Goal: Information Seeking & Learning: Compare options

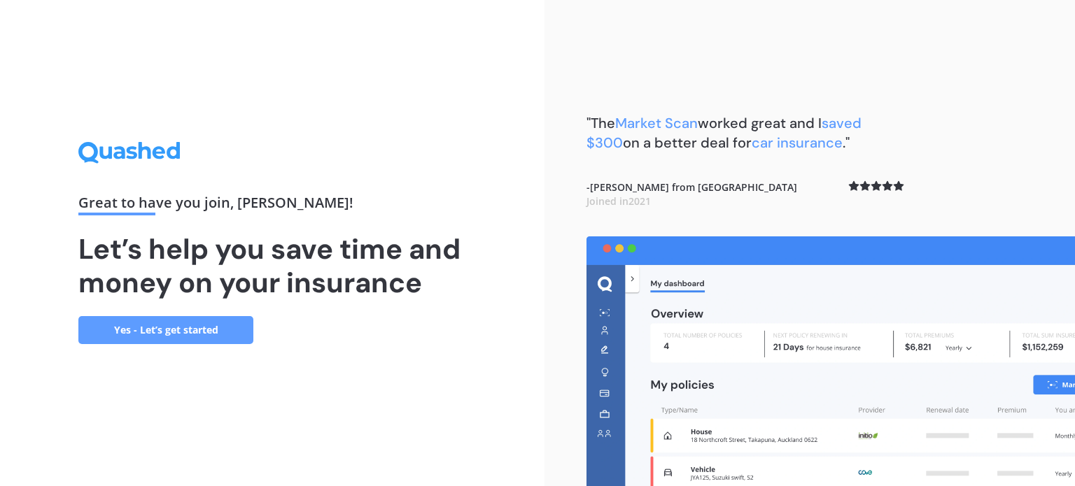
click at [554, 216] on div ""The Market Scan worked great and I saved $300 on a better deal for car insuran…" at bounding box center [809, 243] width 530 height 486
click at [147, 337] on link "Yes - Let’s get started" at bounding box center [165, 330] width 175 height 28
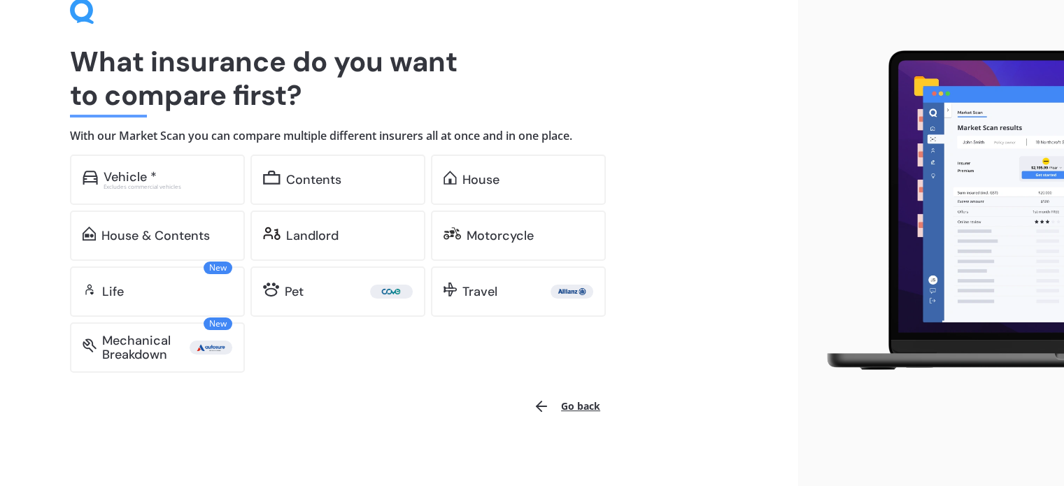
scroll to position [78, 0]
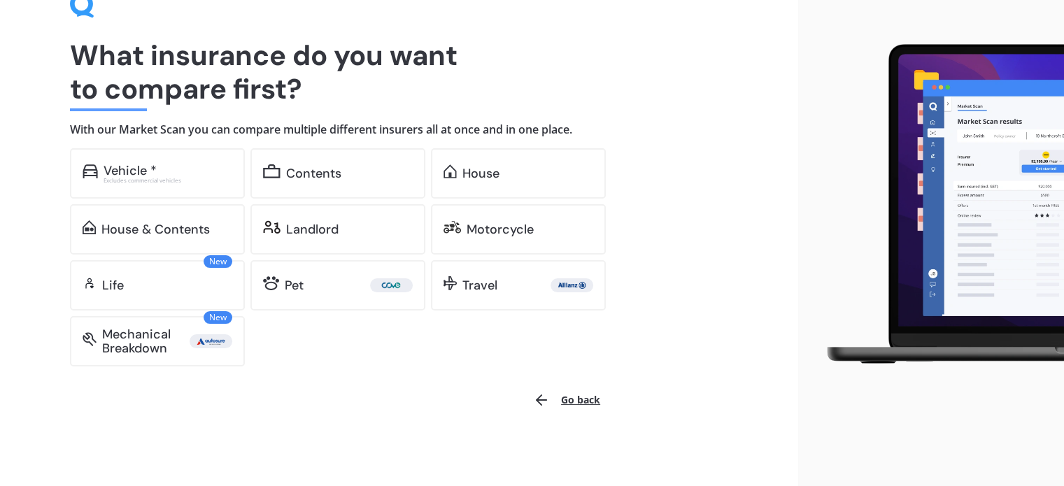
click at [582, 404] on button "Go back" at bounding box center [567, 400] width 84 height 34
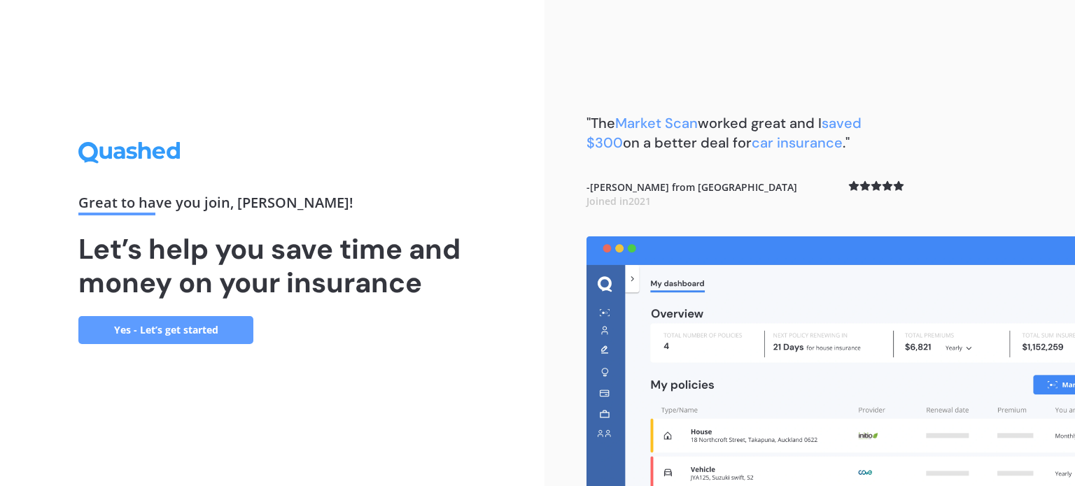
click at [159, 327] on link "Yes - Let’s get started" at bounding box center [165, 330] width 175 height 28
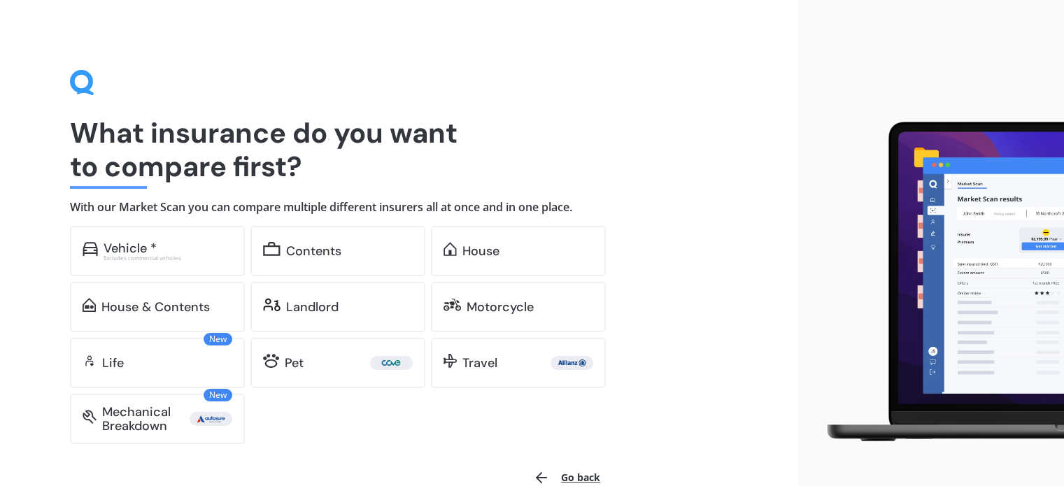
scroll to position [78, 0]
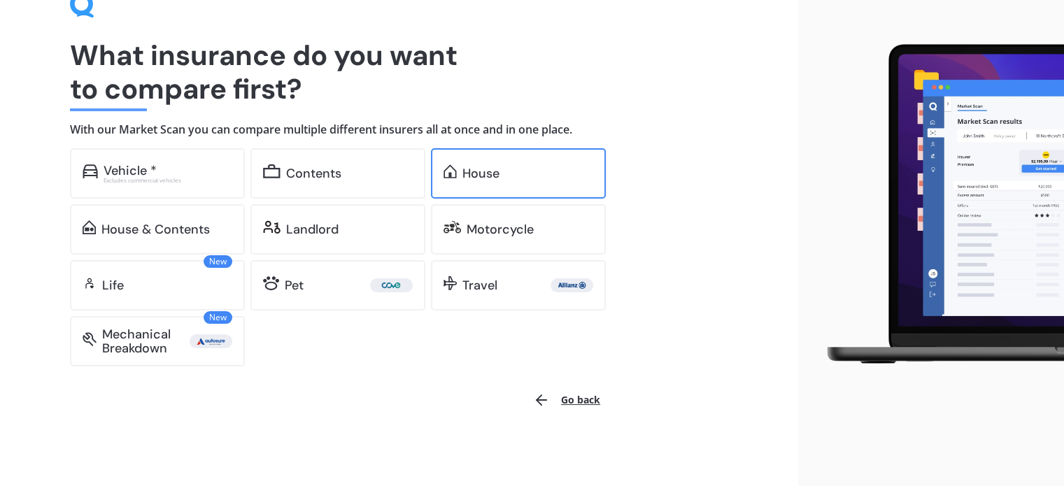
click at [502, 175] on div "House" at bounding box center [528, 174] width 131 height 14
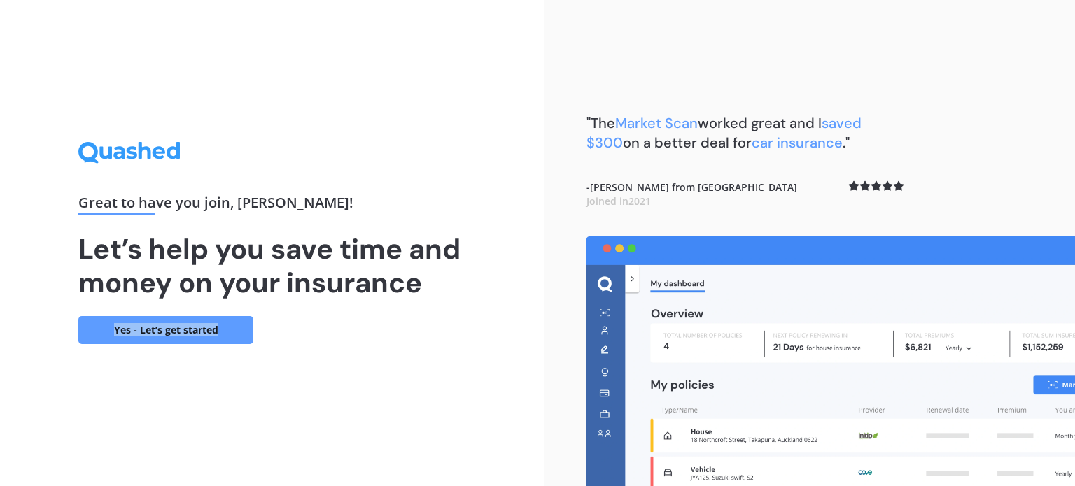
click at [408, 327] on div "Great to have you join , [PERSON_NAME] ! Let’s help you save time and money on …" at bounding box center [272, 243] width 388 height 202
click at [257, 386] on div "Great to have you join , [PERSON_NAME] ! Let’s help you save time and money on …" at bounding box center [272, 243] width 544 height 486
click at [1012, 300] on div "Great to have you join , [PERSON_NAME] ! Let’s help you save time and money on …" at bounding box center [537, 243] width 1075 height 486
click at [352, 146] on div "Great to have you join , [PERSON_NAME] ! Let’s help you save time and money on …" at bounding box center [272, 243] width 388 height 202
click at [193, 330] on link "Yes - Let’s get started" at bounding box center [165, 330] width 175 height 28
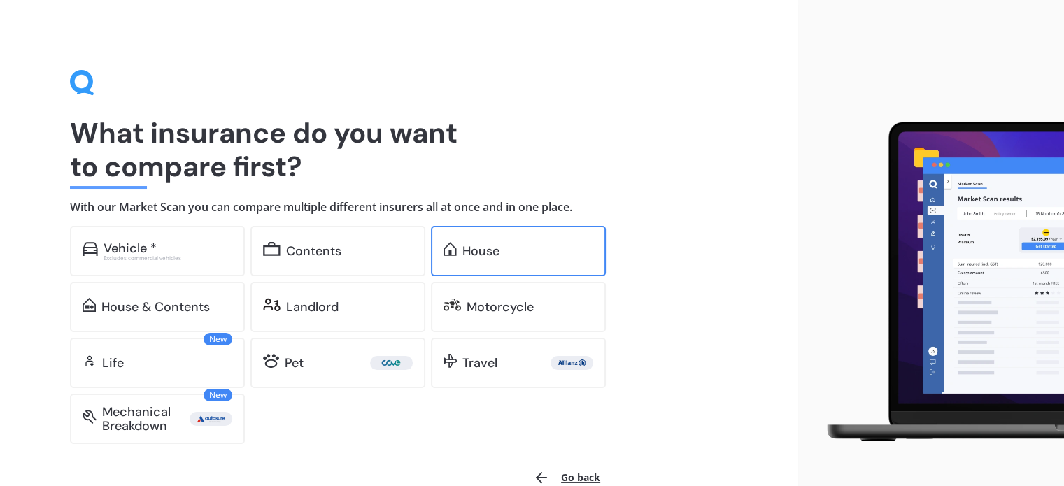
click at [453, 242] on img at bounding box center [450, 249] width 13 height 14
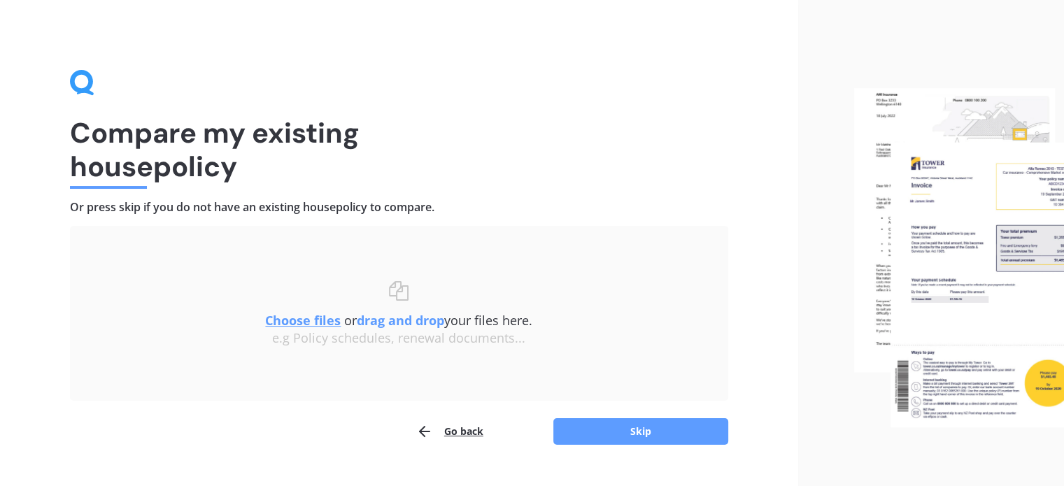
click at [288, 323] on u "Choose files" at bounding box center [303, 320] width 76 height 17
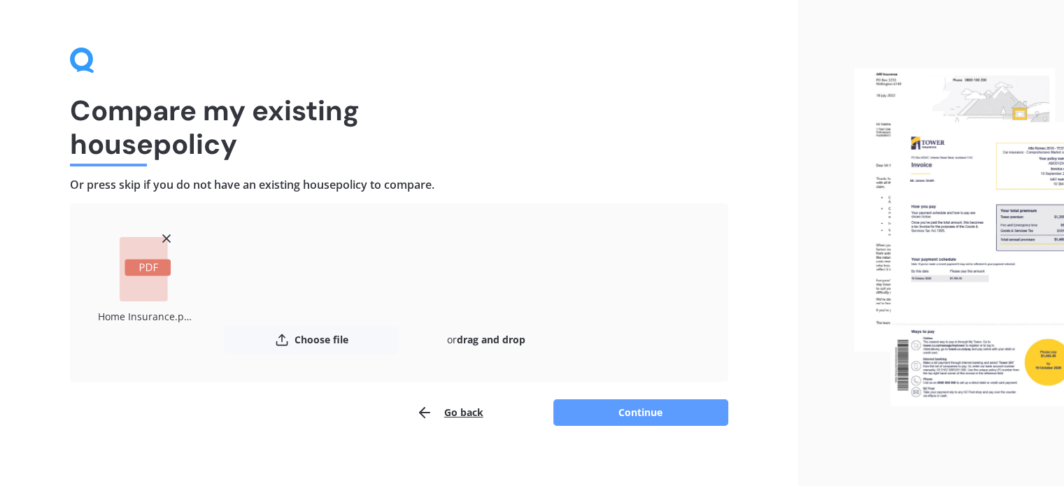
scroll to position [32, 0]
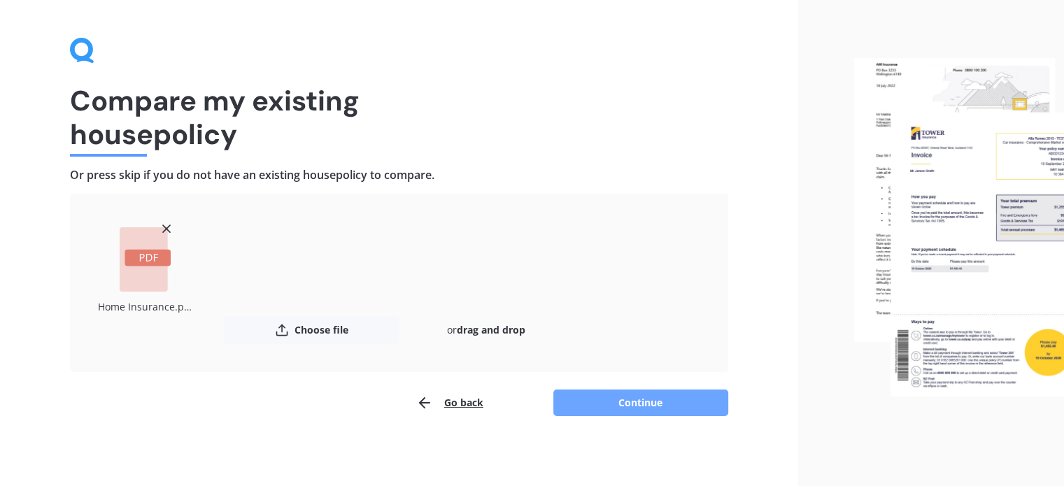
click at [608, 407] on button "Continue" at bounding box center [640, 403] width 175 height 27
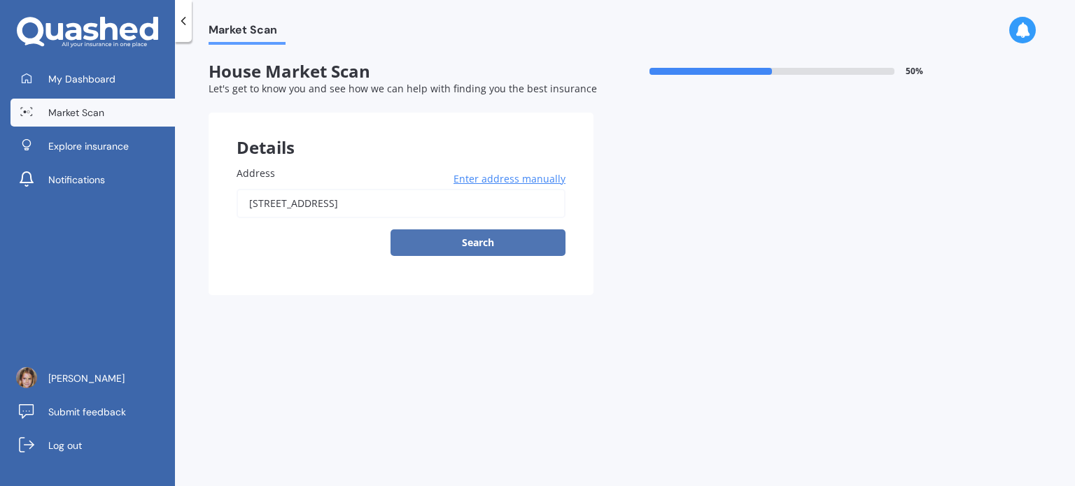
click at [472, 252] on button "Search" at bounding box center [477, 243] width 175 height 27
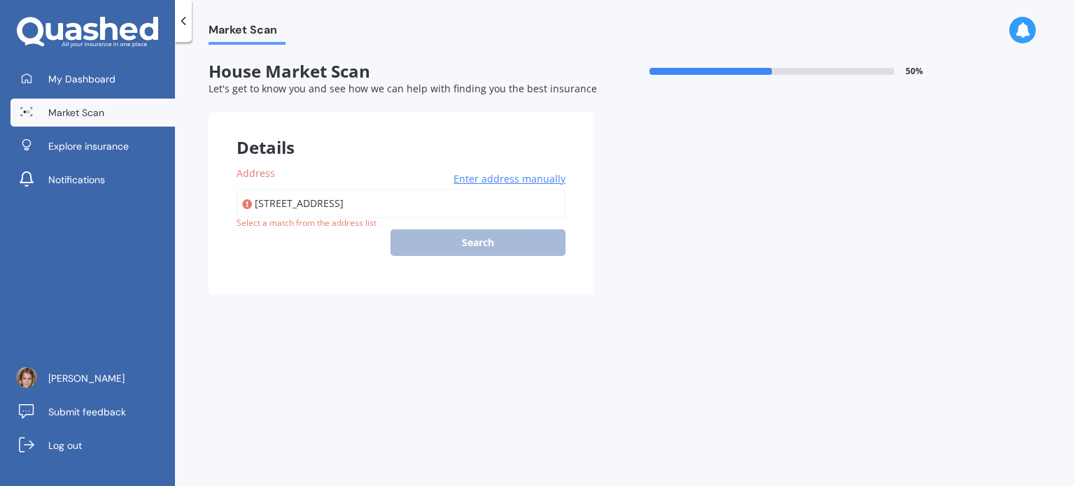
type input "1/86 Lagoon Way, West Harbour, Auckland 0618"
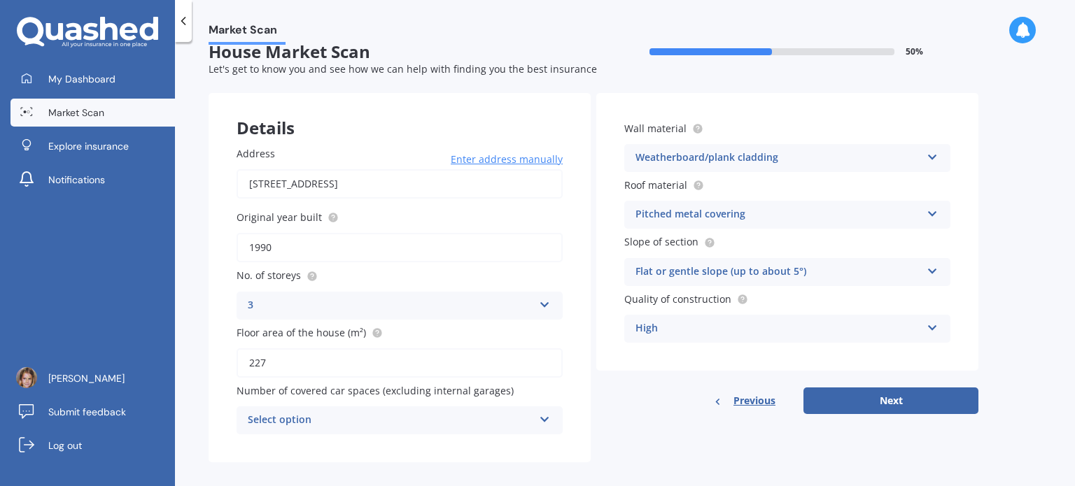
scroll to position [31, 0]
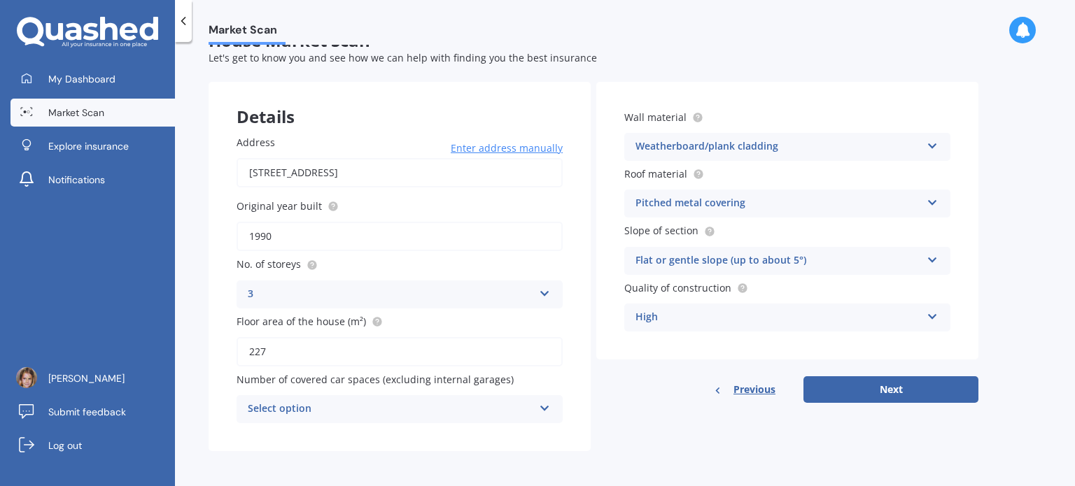
click at [349, 409] on div "Select option" at bounding box center [390, 409] width 285 height 17
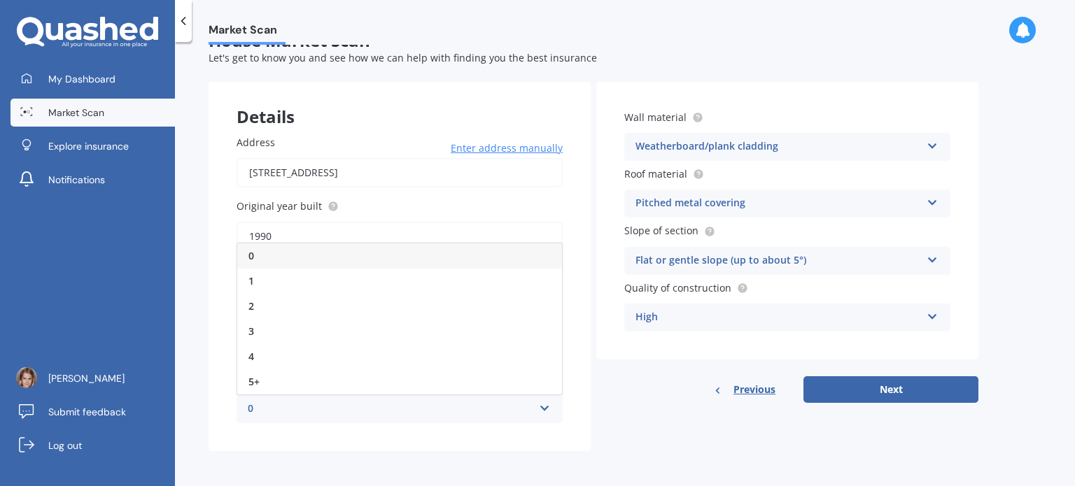
click at [241, 257] on div "0" at bounding box center [399, 256] width 325 height 25
click at [744, 263] on div "Flat or gentle slope (up to about 5°)" at bounding box center [777, 261] width 285 height 17
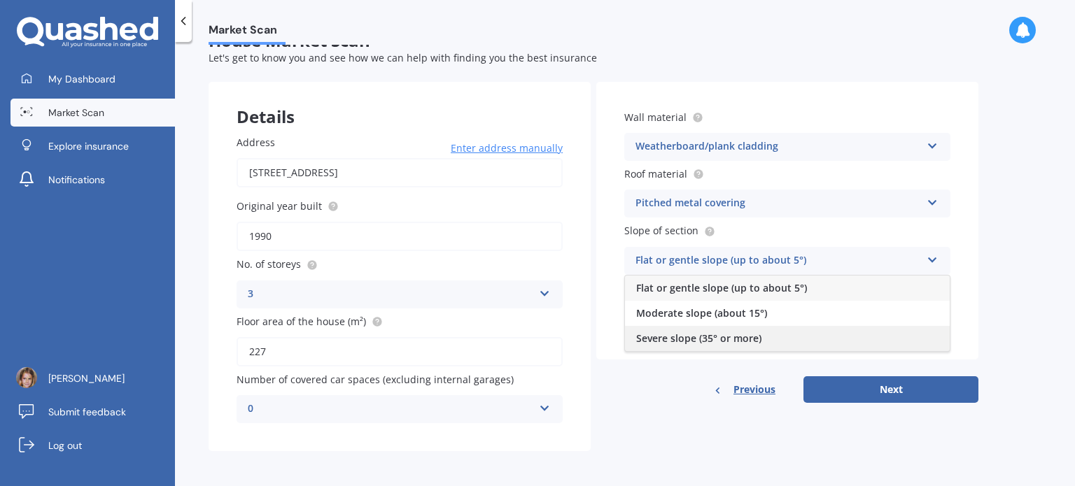
click at [669, 334] on span "Severe slope (35° or more)" at bounding box center [698, 338] width 125 height 13
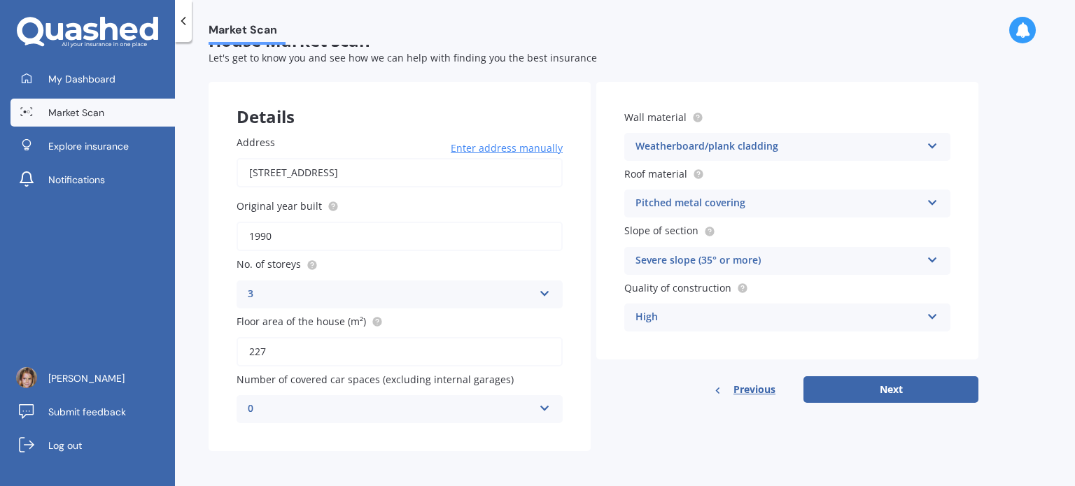
click at [679, 265] on div "Severe slope (35° or more)" at bounding box center [777, 261] width 285 height 17
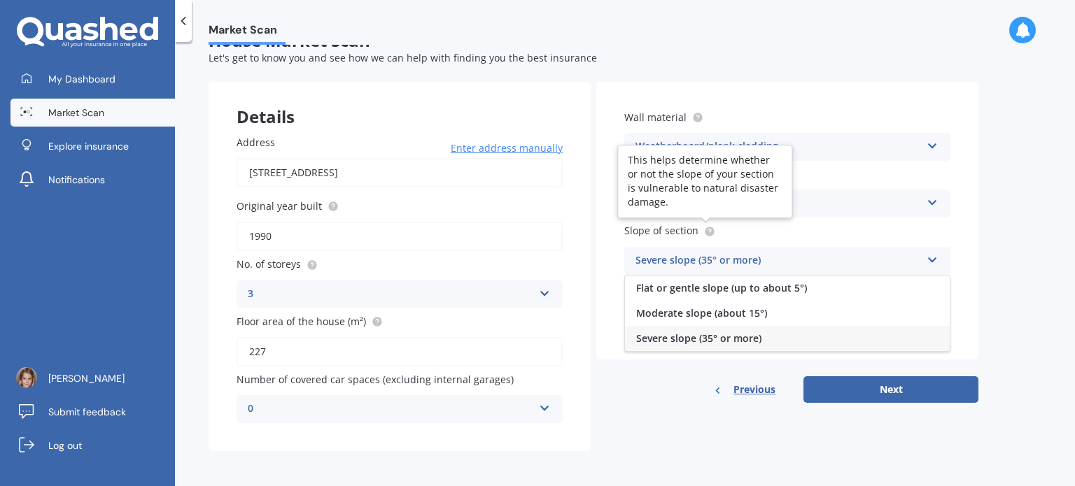
click at [708, 229] on icon at bounding box center [709, 230] width 3 height 3
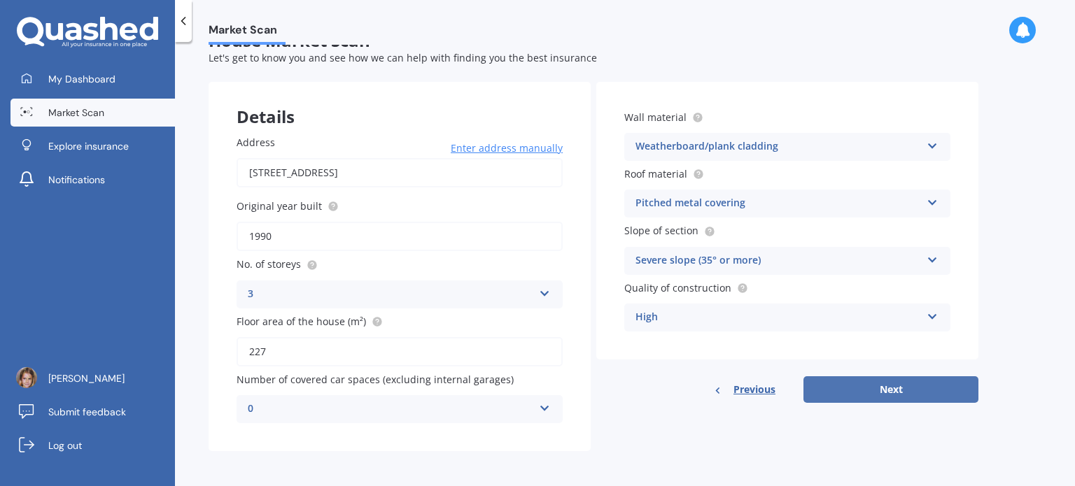
click at [897, 396] on button "Next" at bounding box center [890, 389] width 175 height 27
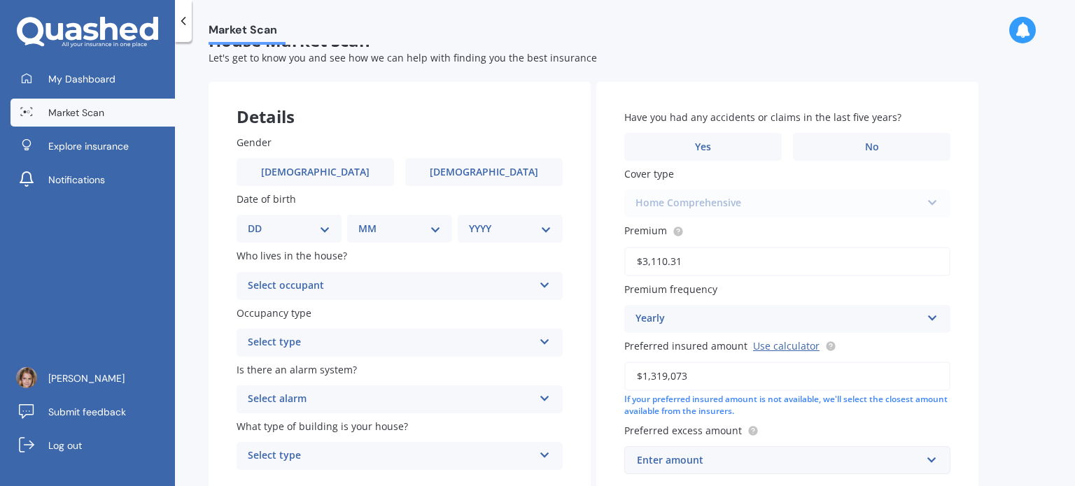
scroll to position [0, 0]
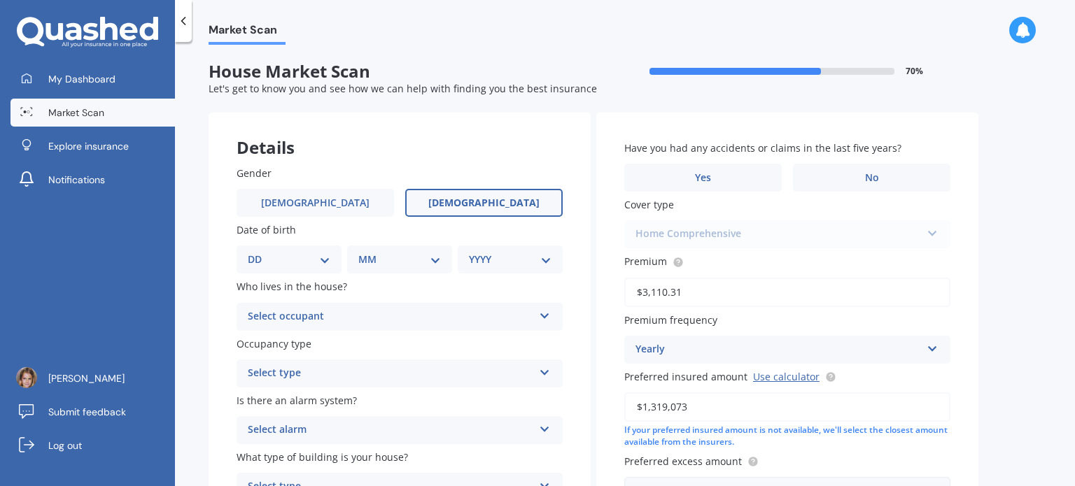
click at [472, 209] on span "Female" at bounding box center [483, 203] width 111 height 12
click at [0, 0] on input "Female" at bounding box center [0, 0] width 0 height 0
click at [281, 269] on div "DD 01 02 03 04 05 06 07 08 09 10 11 12 13 14 15 16 17 18 19 20 21 22 23 24 25 2…" at bounding box center [289, 260] width 105 height 28
click at [311, 265] on select "DD 01 02 03 04 05 06 07 08 09 10 11 12 13 14 15 16 17 18 19 20 21 22 23 24 25 2…" at bounding box center [289, 259] width 83 height 15
select select "17"
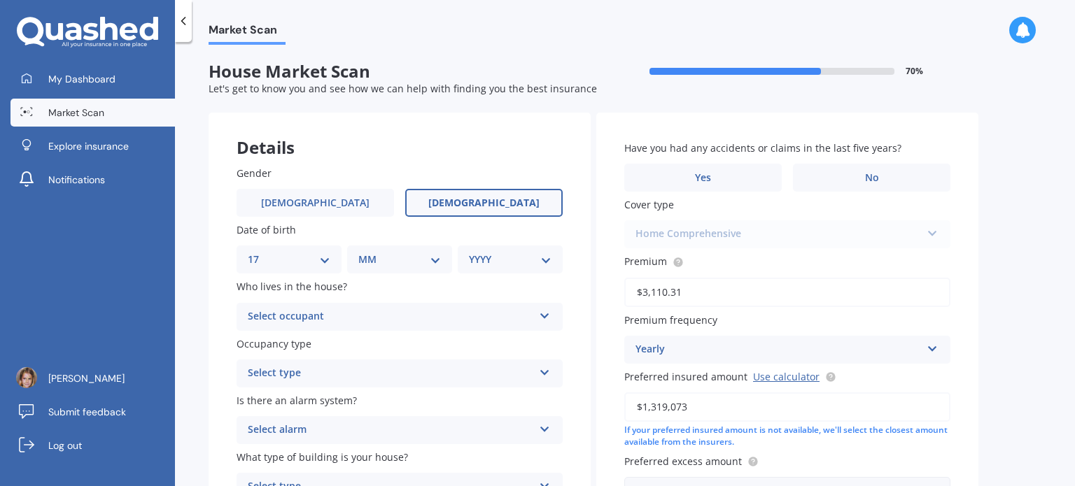
click at [259, 252] on select "DD 01 02 03 04 05 06 07 08 09 10 11 12 13 14 15 16 17 18 19 20 21 22 23 24 25 2…" at bounding box center [289, 259] width 83 height 15
click at [369, 267] on select "MM 01 02 03 04 05 06 07 08 09 10 11 12" at bounding box center [402, 259] width 77 height 15
select select "08"
click at [364, 252] on select "MM 01 02 03 04 05 06 07 08 09 10 11 12" at bounding box center [402, 259] width 77 height 15
click at [493, 262] on select "YYYY 2009 2008 2007 2006 2005 2004 2003 2002 2001 2000 1999 1998 1997 1996 1995…" at bounding box center [507, 259] width 77 height 15
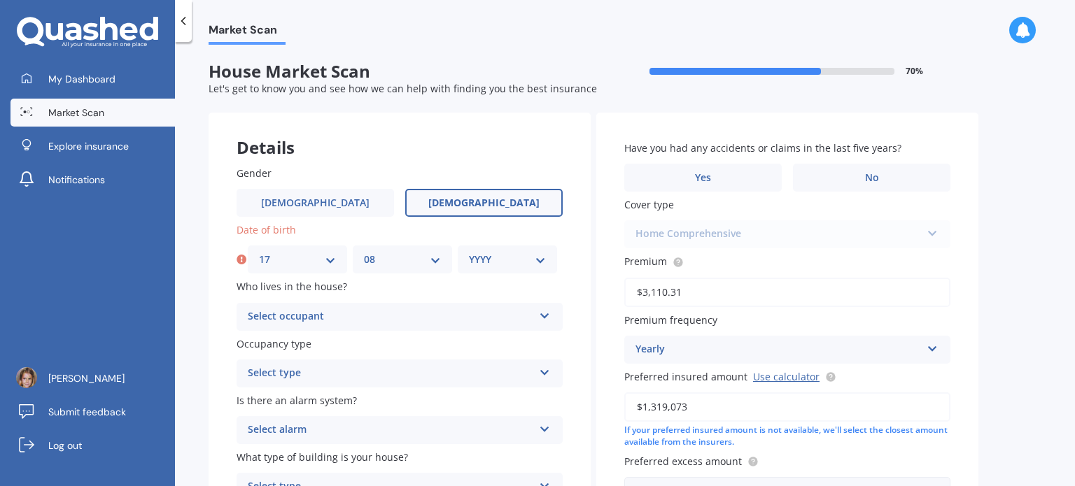
select select "1980"
click at [469, 252] on select "YYYY 2009 2008 2007 2006 2005 2004 2003 2002 2001 2000 1999 1998 1997 1996 1995…" at bounding box center [507, 259] width 77 height 15
click at [324, 310] on div "Select occupant" at bounding box center [390, 317] width 285 height 17
click at [272, 348] on span "Owner" at bounding box center [263, 343] width 31 height 13
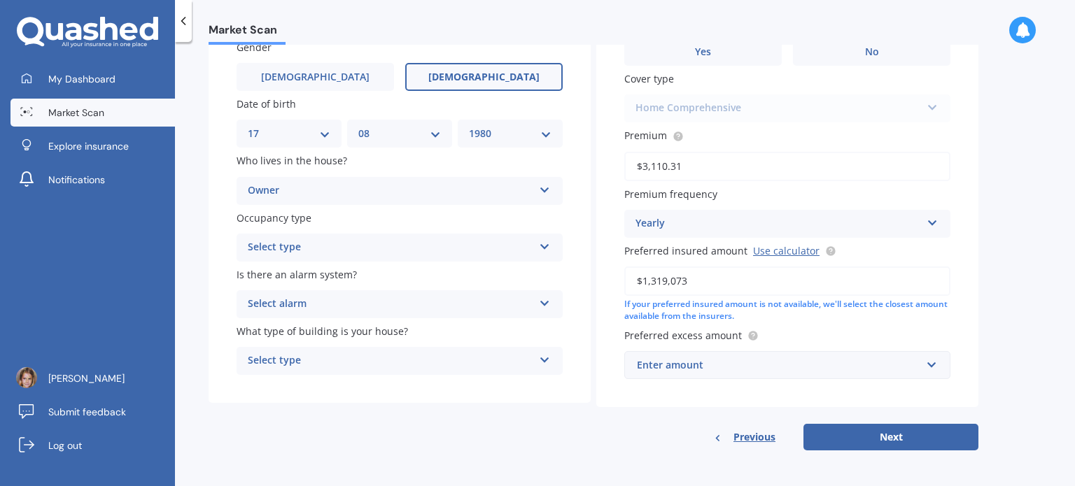
click at [278, 242] on div "Select type" at bounding box center [390, 247] width 285 height 17
click at [276, 274] on span "Permanent" at bounding box center [274, 274] width 53 height 13
click at [327, 302] on div "Select alarm" at bounding box center [390, 304] width 285 height 17
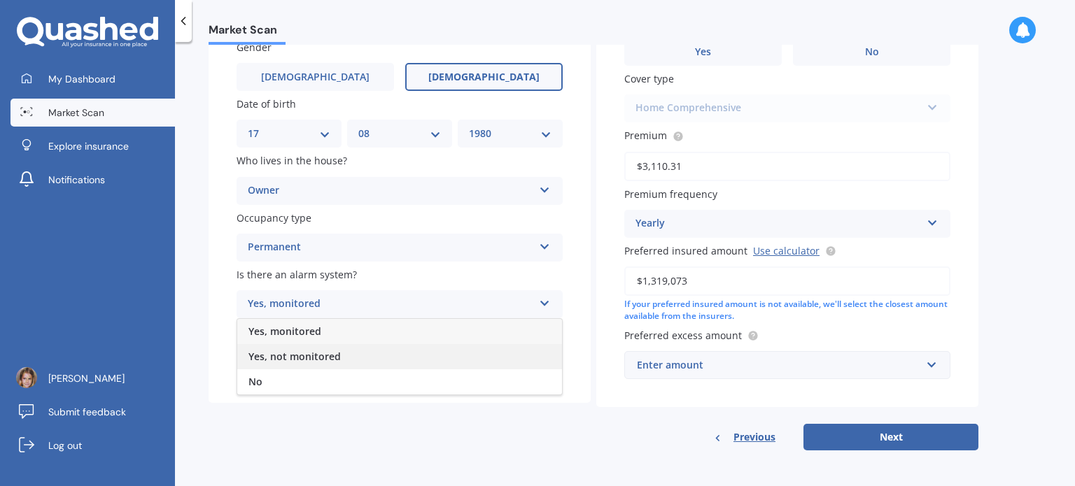
click at [311, 360] on span "Yes, not monitored" at bounding box center [294, 356] width 92 height 13
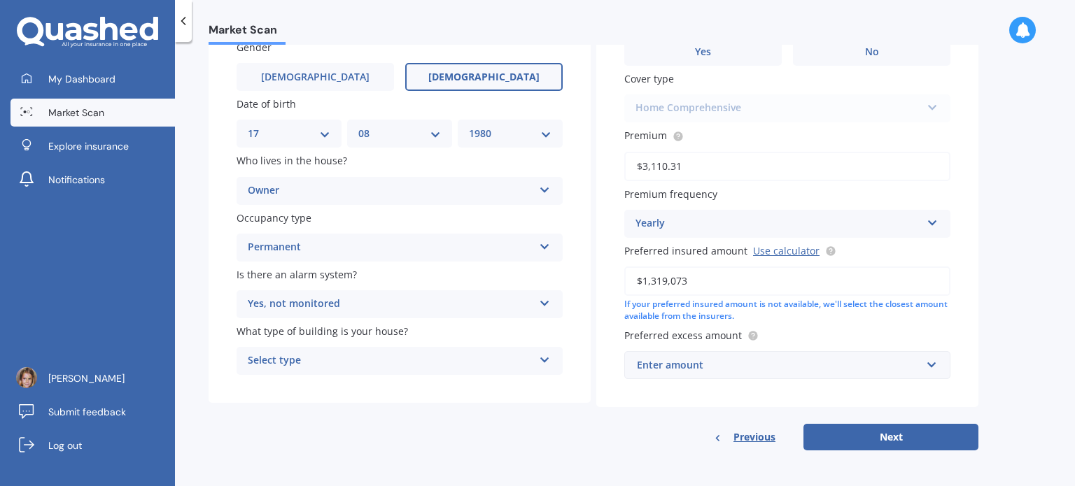
click at [349, 358] on div "Select type" at bounding box center [390, 361] width 285 height 17
click at [285, 385] on span "Freestanding" at bounding box center [279, 387] width 62 height 13
click at [686, 372] on div "Enter amount" at bounding box center [779, 365] width 284 height 15
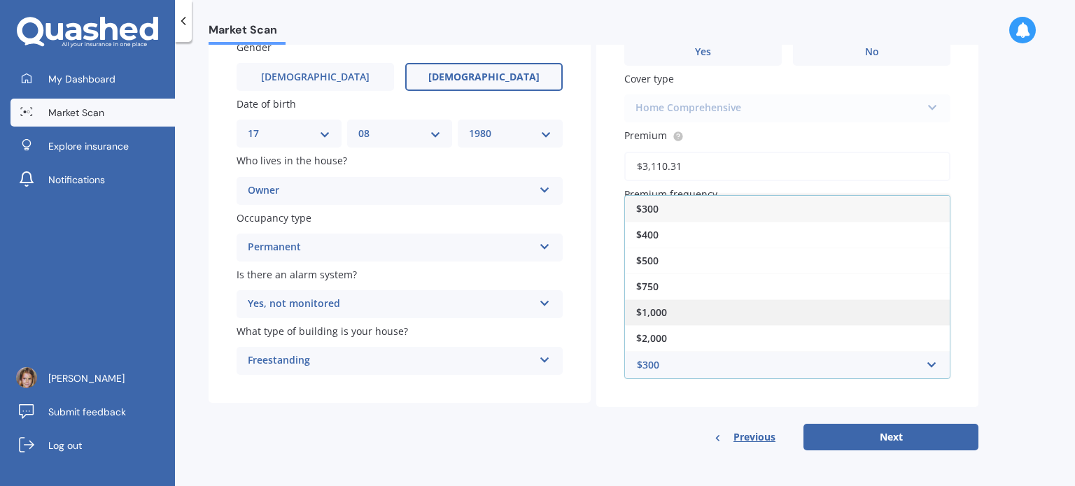
click at [661, 313] on span "$1,000" at bounding box center [651, 312] width 31 height 13
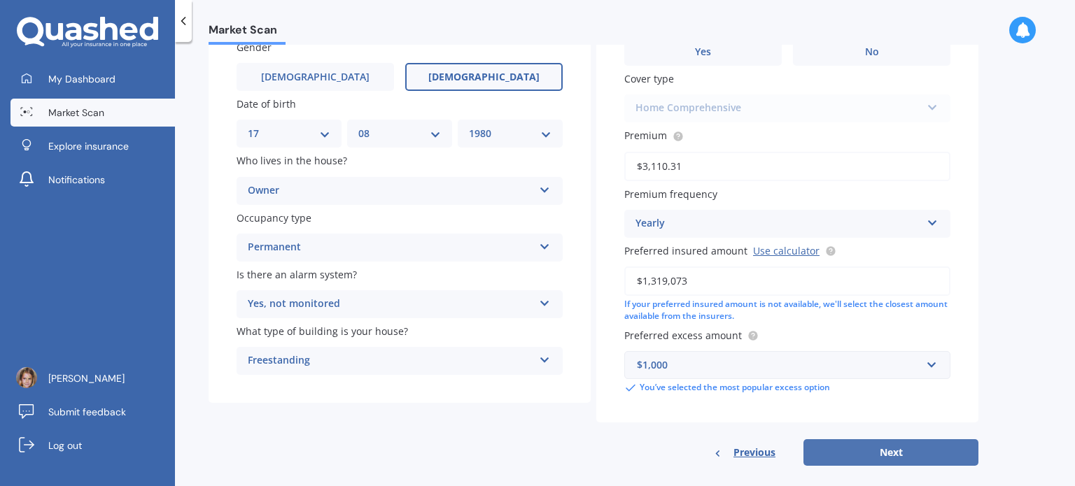
click at [890, 456] on button "Next" at bounding box center [890, 452] width 175 height 27
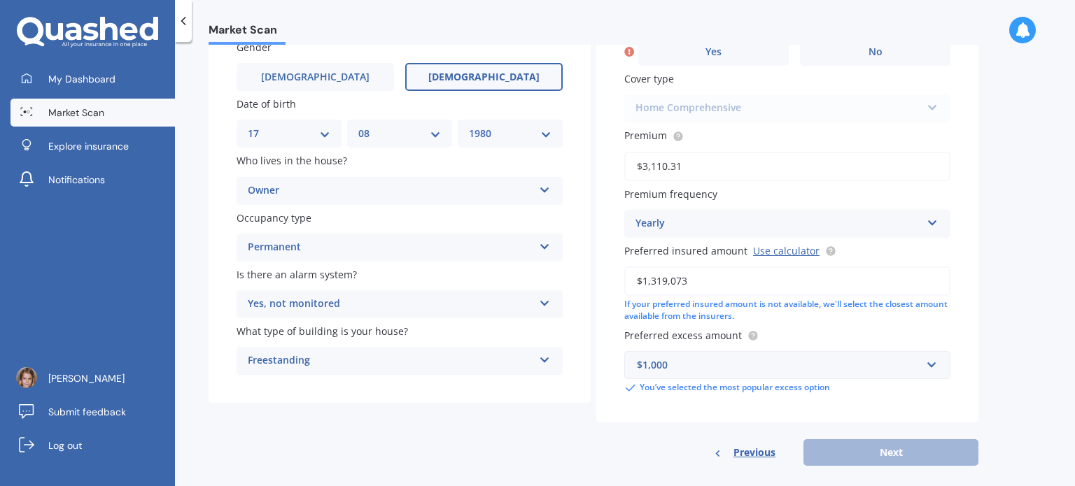
scroll to position [95, 0]
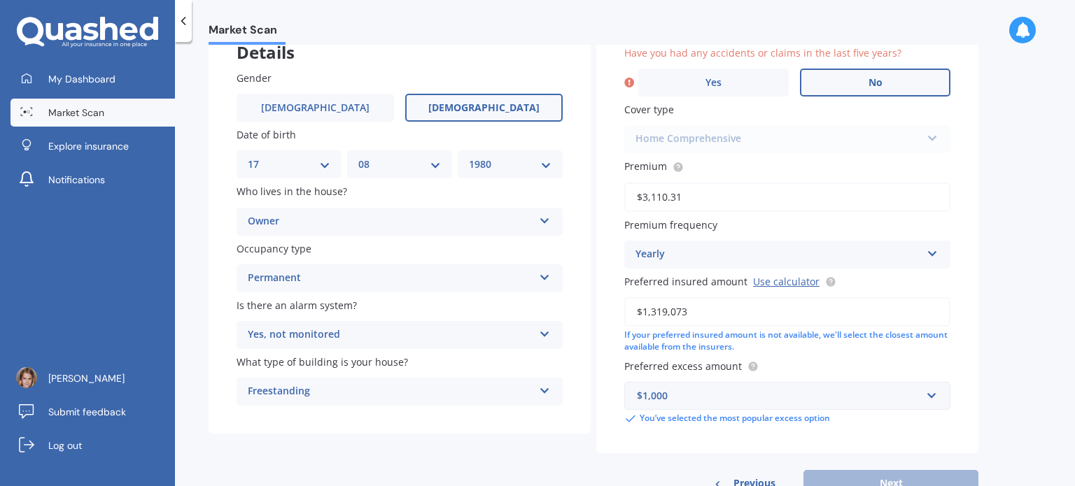
click at [870, 73] on label "No" at bounding box center [875, 83] width 150 height 28
click at [0, 0] on input "No" at bounding box center [0, 0] width 0 height 0
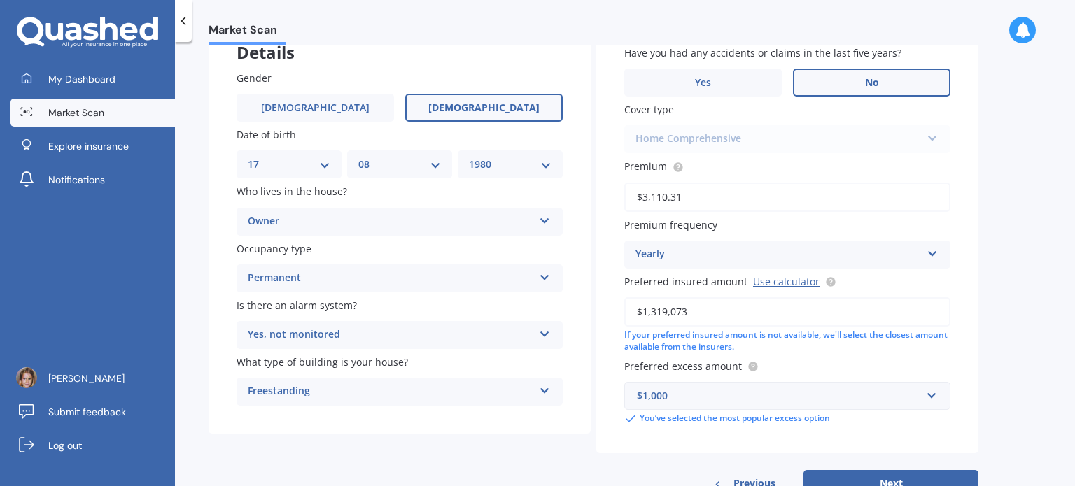
scroll to position [141, 0]
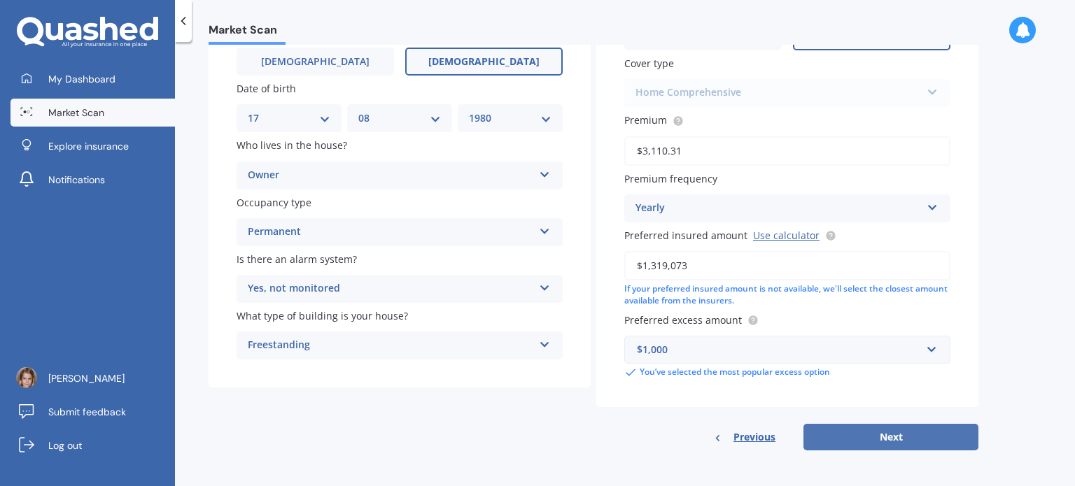
click at [852, 433] on button "Next" at bounding box center [890, 437] width 175 height 27
select select "17"
select select "08"
select select "1980"
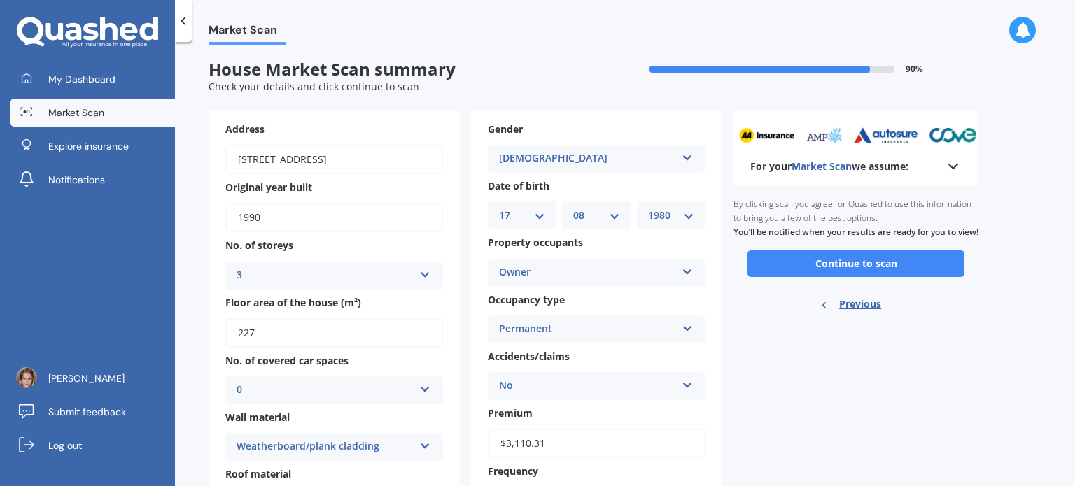
scroll to position [0, 0]
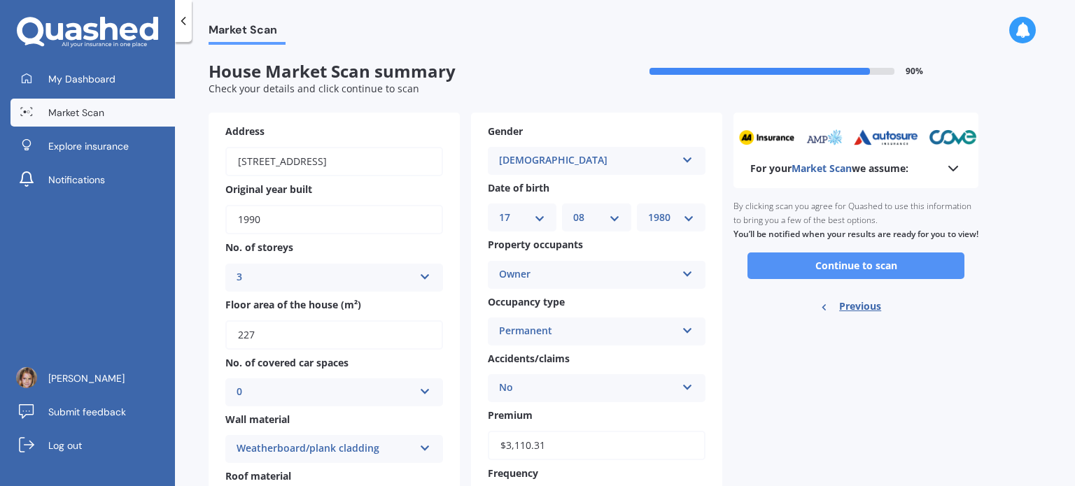
click at [865, 279] on button "Continue to scan" at bounding box center [855, 266] width 217 height 27
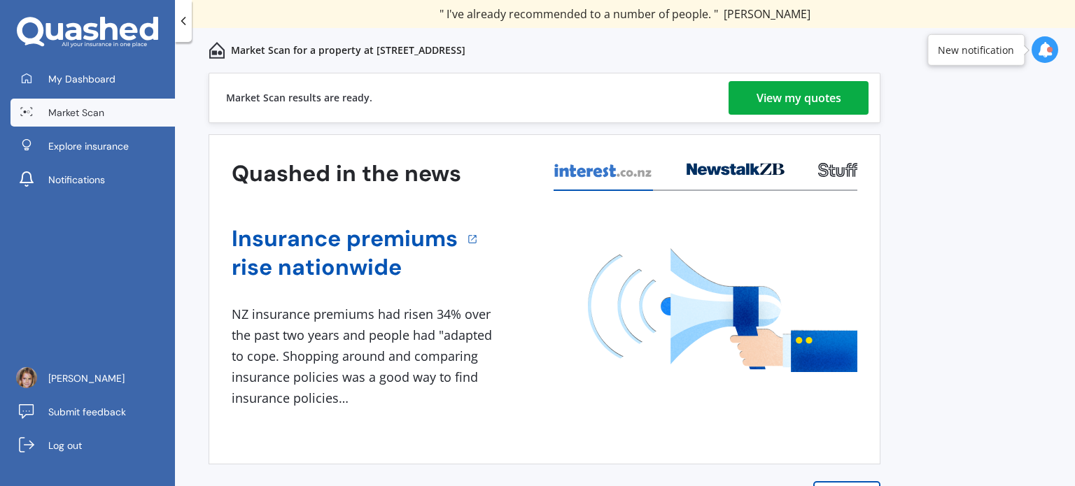
click at [765, 94] on div "View my quotes" at bounding box center [798, 98] width 85 height 34
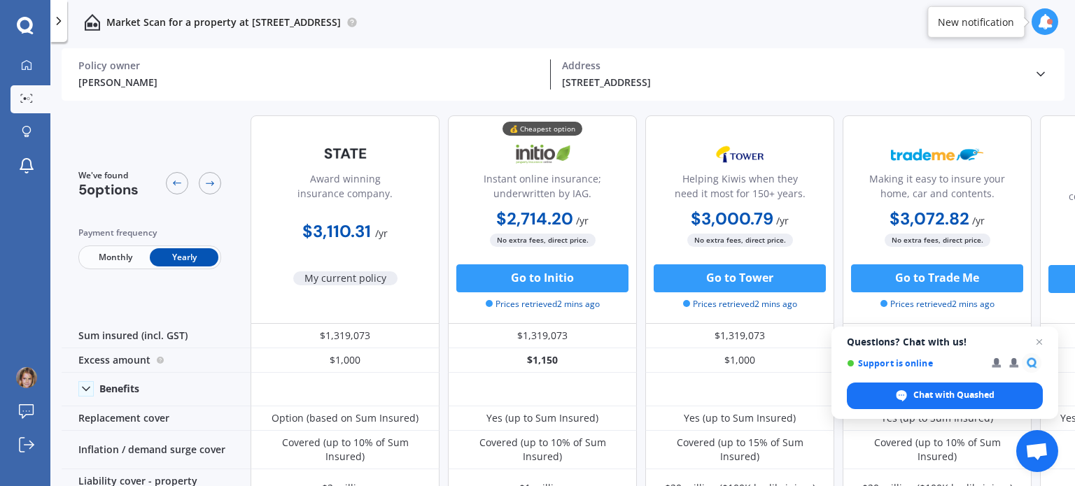
click at [1047, 344] on span "Questions? Chat with us! Support is online Chat with Quashed" at bounding box center [944, 373] width 227 height 92
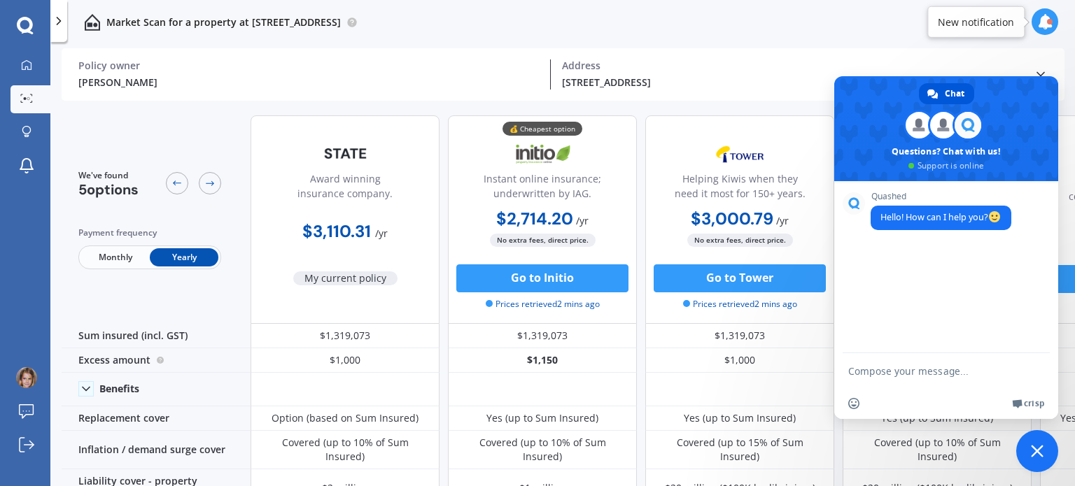
drag, startPoint x: 882, startPoint y: 83, endPoint x: 20, endPoint y: -37, distance: 869.7
click at [20, 0] on html "We are experiencing high volume of Market Scans . Just a heads up we will have …" at bounding box center [537, 243] width 1075 height 486
click at [1043, 73] on polyline at bounding box center [1040, 74] width 7 height 3
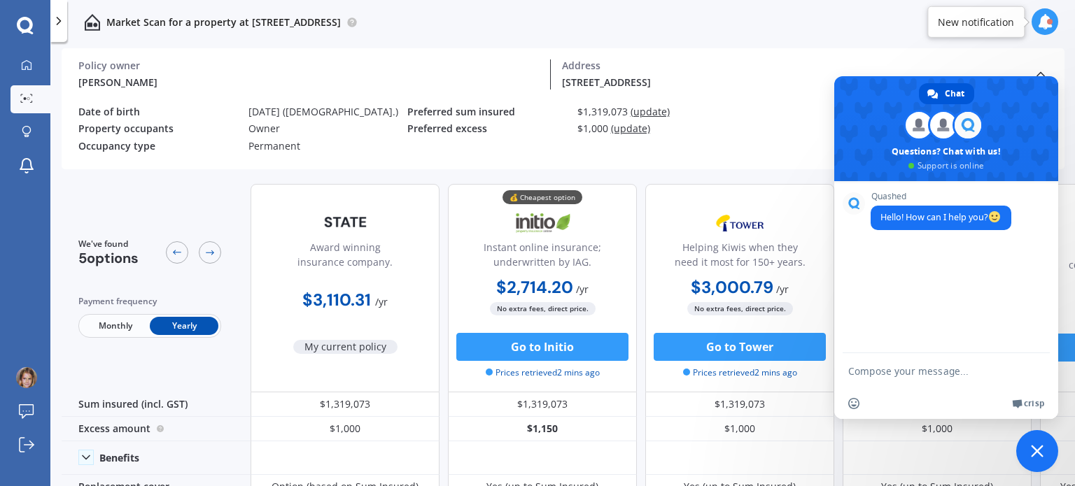
click at [1010, 97] on span at bounding box center [946, 128] width 224 height 105
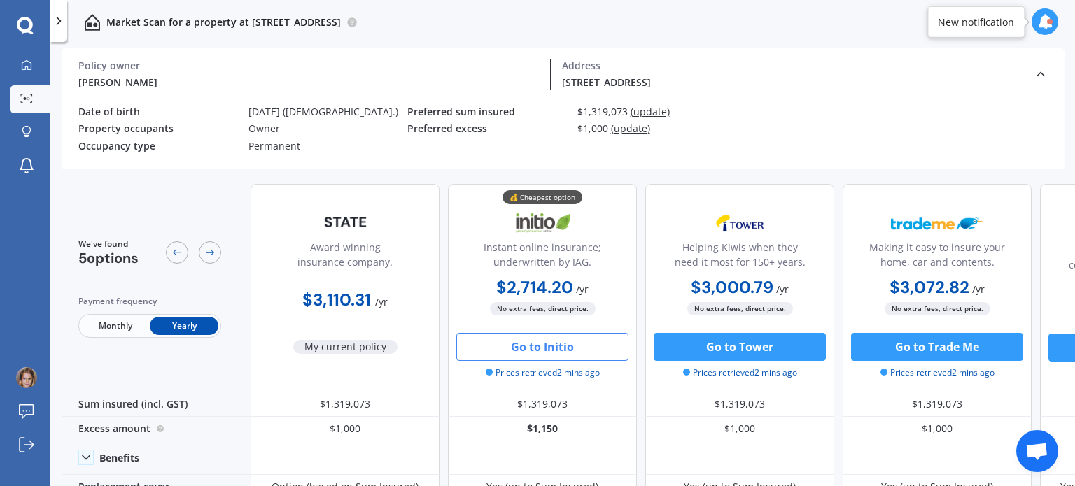
click at [528, 346] on button "Go to Initio" at bounding box center [542, 347] width 172 height 28
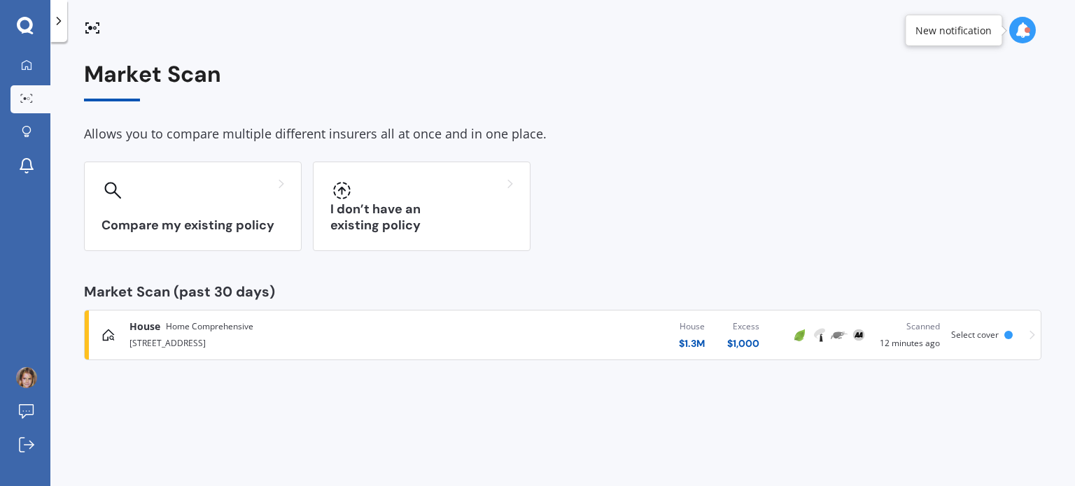
click at [280, 344] on div "1/86 Lagoon Way, West Harbour, Auckland 0618" at bounding box center [282, 342] width 306 height 17
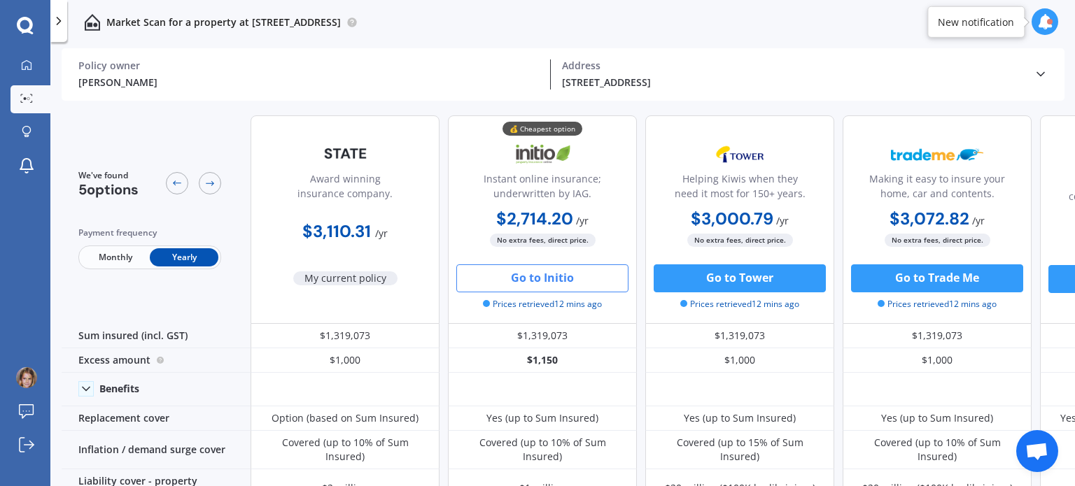
click at [1037, 73] on polyline at bounding box center [1040, 74] width 7 height 3
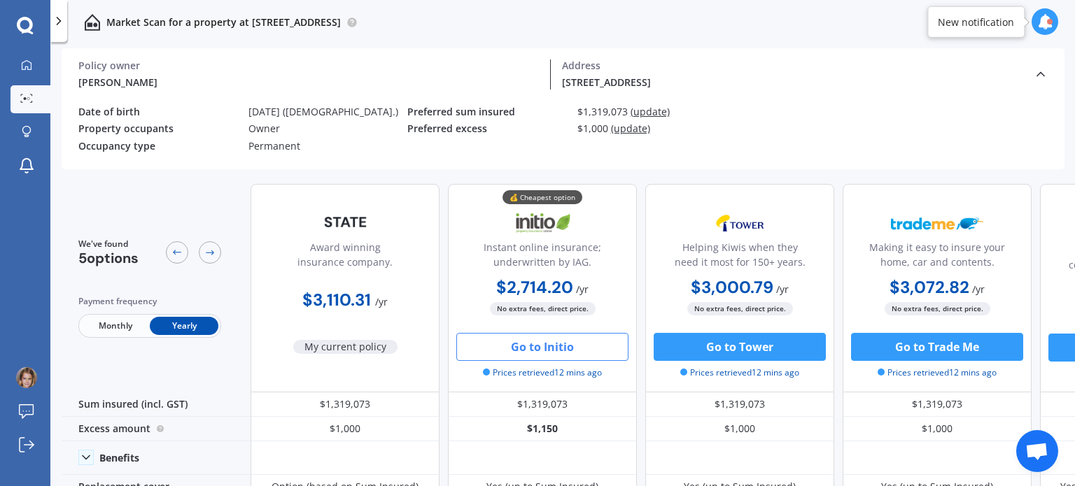
click at [59, 10] on div at bounding box center [58, 21] width 17 height 42
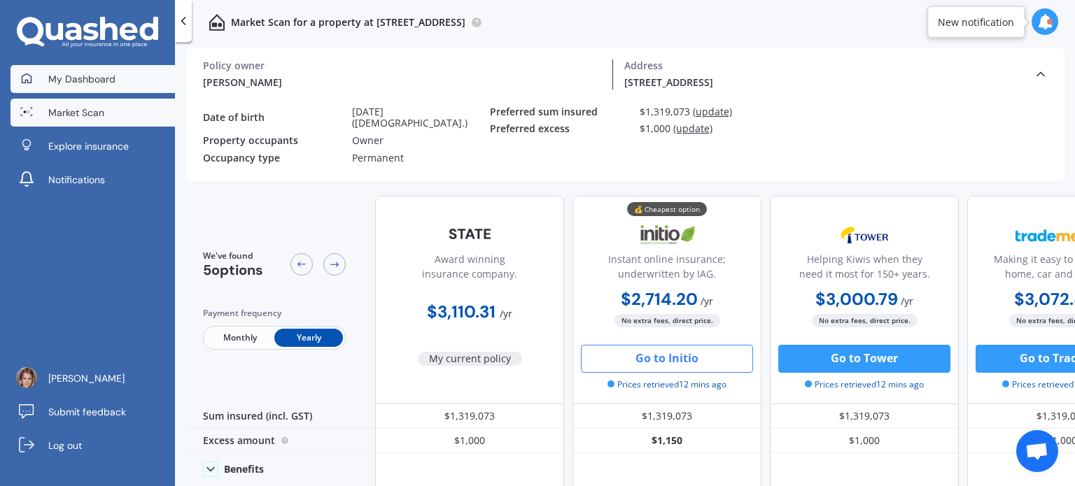
click at [74, 80] on span "My Dashboard" at bounding box center [81, 79] width 67 height 14
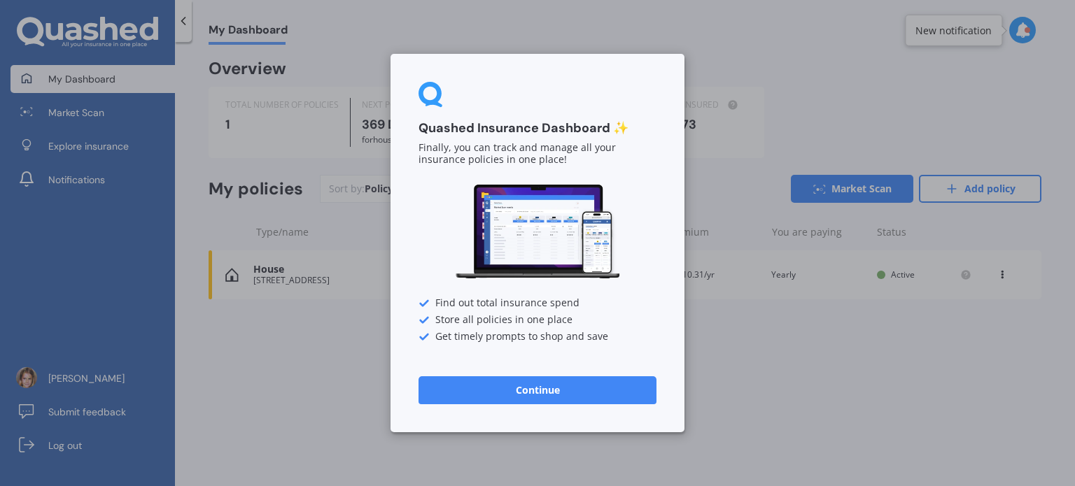
click at [453, 398] on button "Continue" at bounding box center [537, 390] width 238 height 28
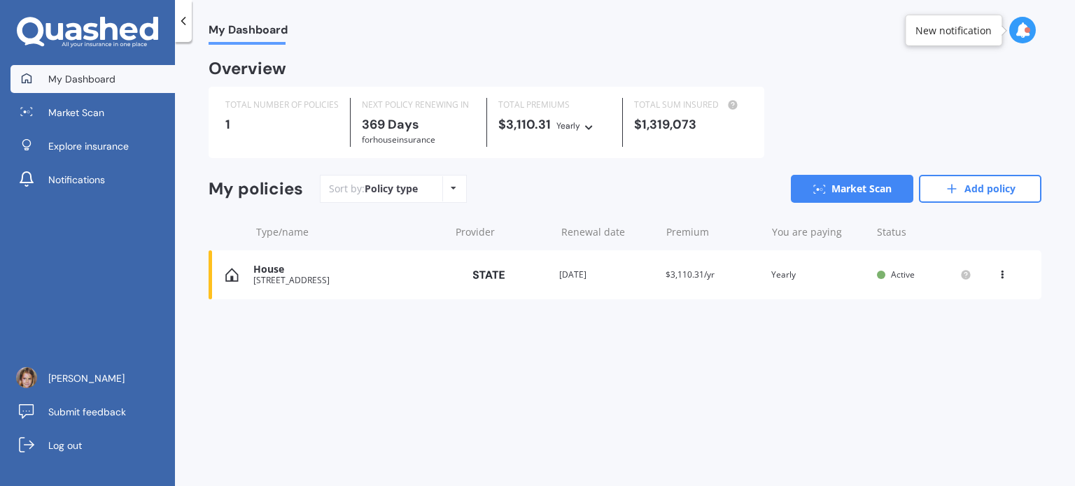
click at [1003, 276] on icon at bounding box center [1002, 272] width 10 height 8
click at [306, 281] on div "1/86 Lagoon Way, West Harbour, Auckland 0618" at bounding box center [347, 281] width 189 height 10
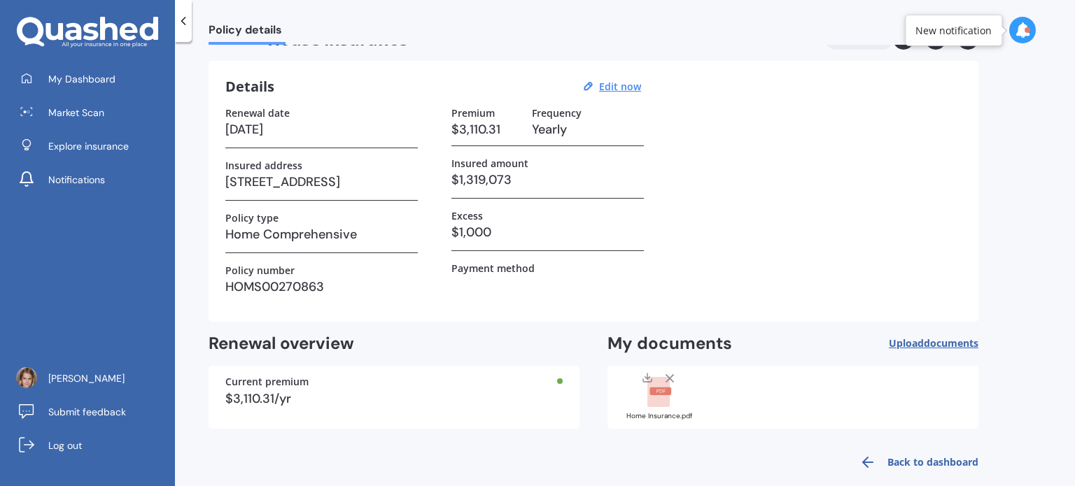
scroll to position [50, 0]
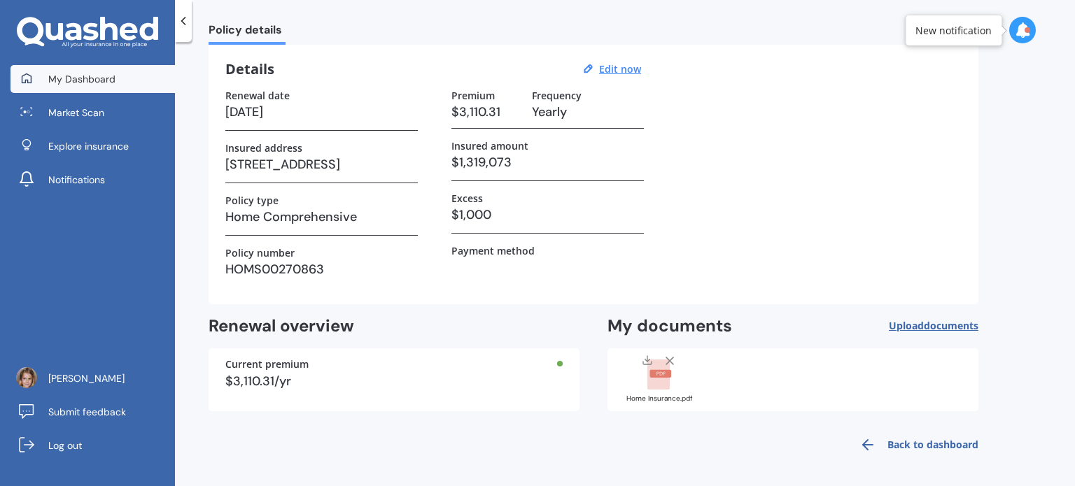
click at [74, 82] on span "My Dashboard" at bounding box center [81, 79] width 67 height 14
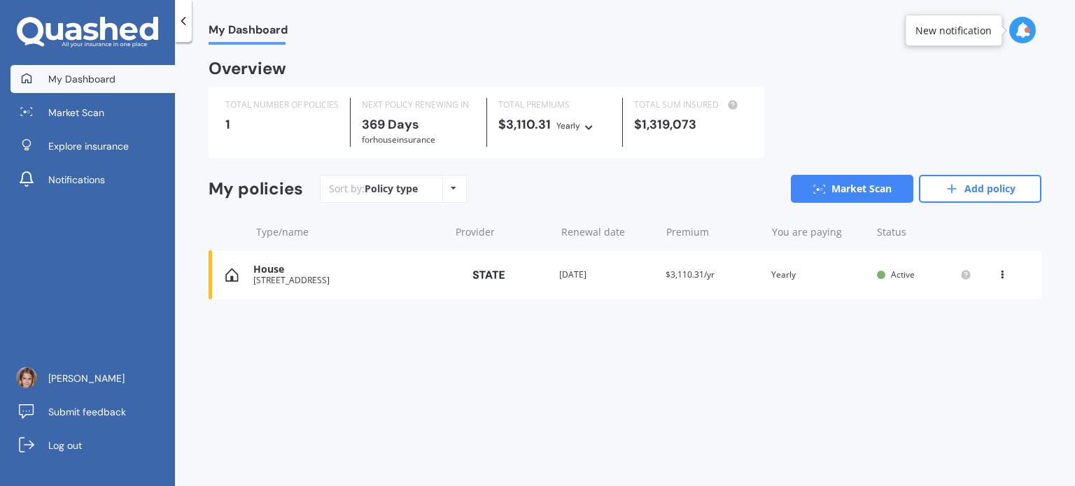
click at [1008, 277] on div "View option View policy Delete" at bounding box center [1003, 275] width 13 height 14
click at [966, 332] on div "Delete" at bounding box center [971, 330] width 139 height 28
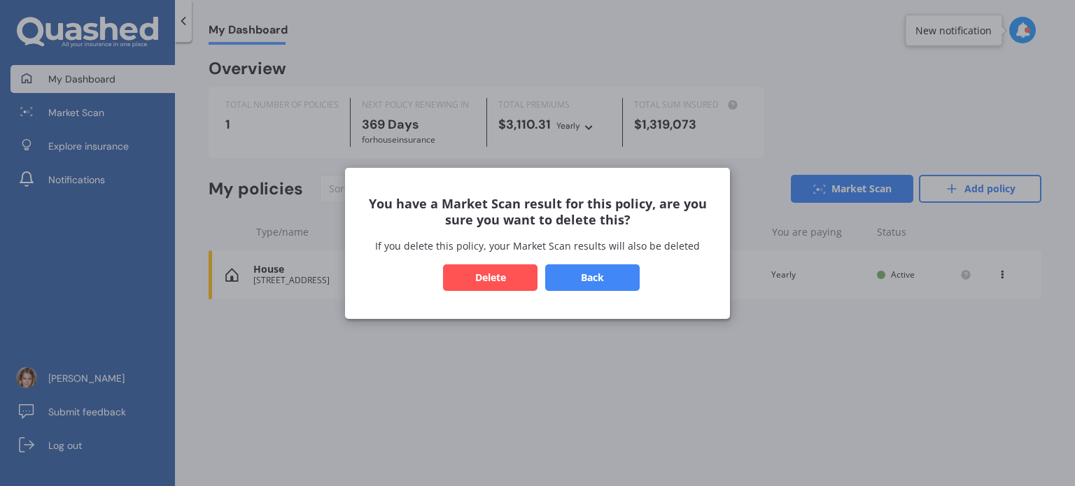
click at [484, 278] on button "Delete" at bounding box center [490, 277] width 94 height 27
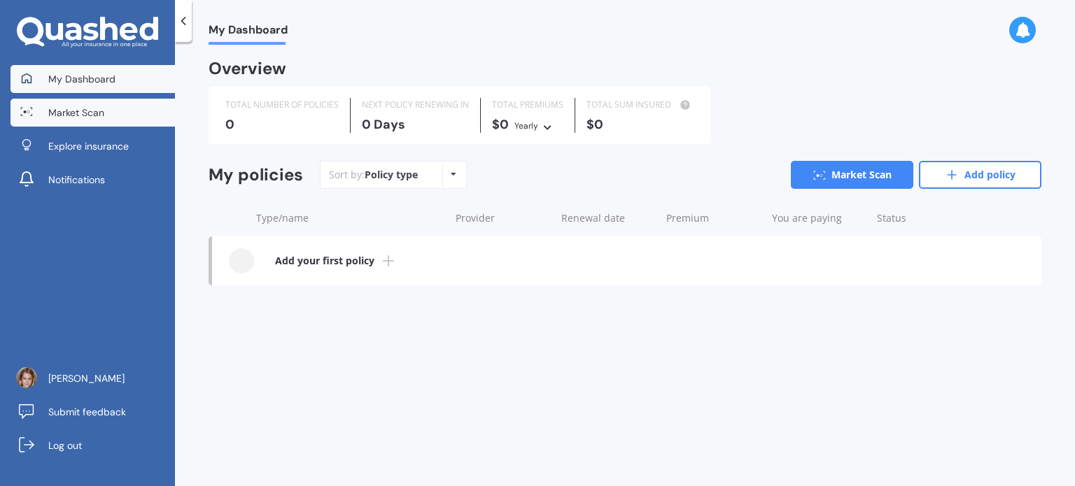
click at [69, 117] on span "Market Scan" at bounding box center [76, 113] width 56 height 14
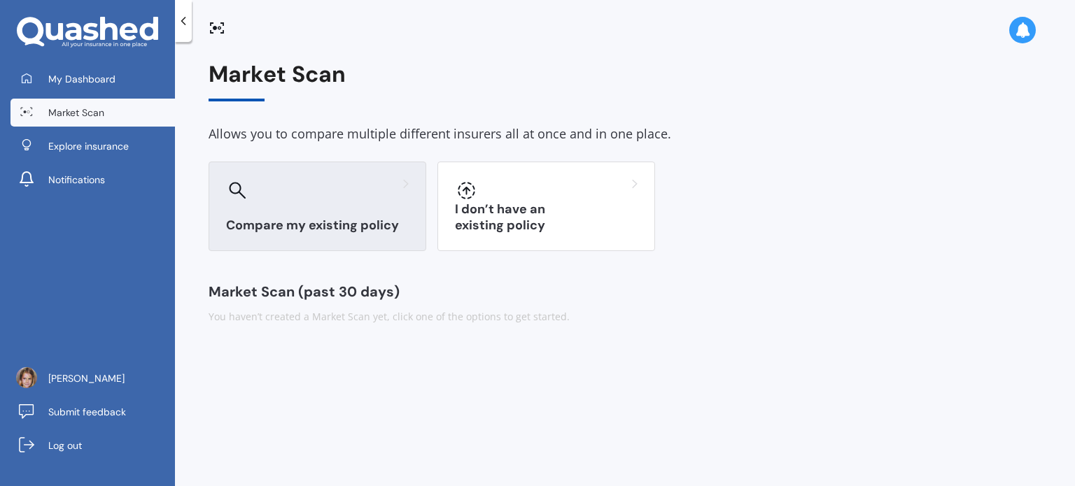
click at [311, 192] on div at bounding box center [317, 190] width 183 height 22
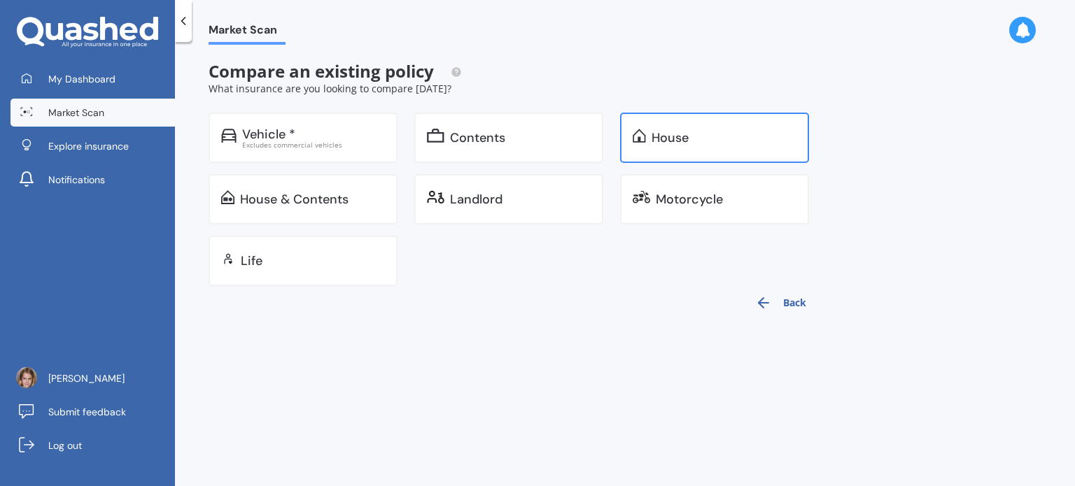
click at [669, 134] on div "House" at bounding box center [669, 138] width 37 height 14
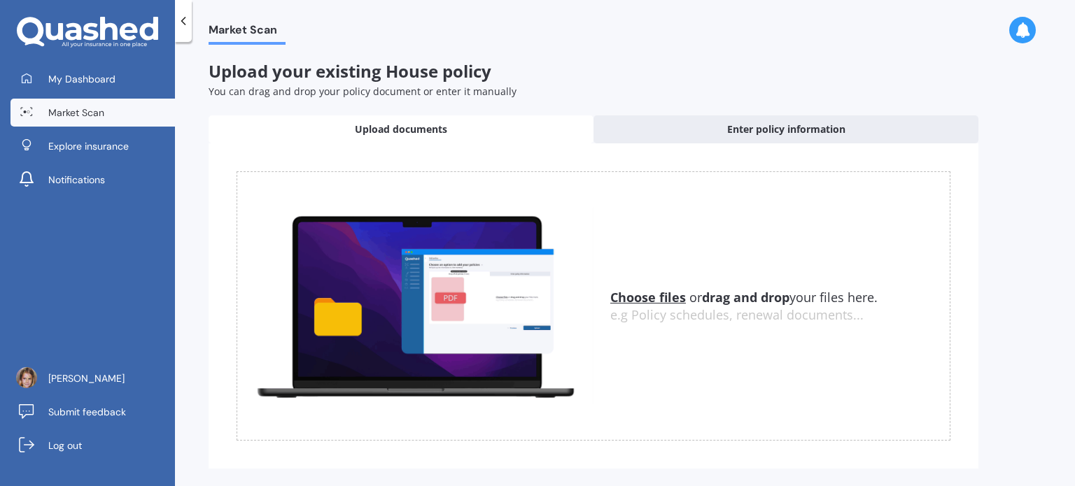
click at [650, 299] on u "Choose files" at bounding box center [648, 297] width 76 height 17
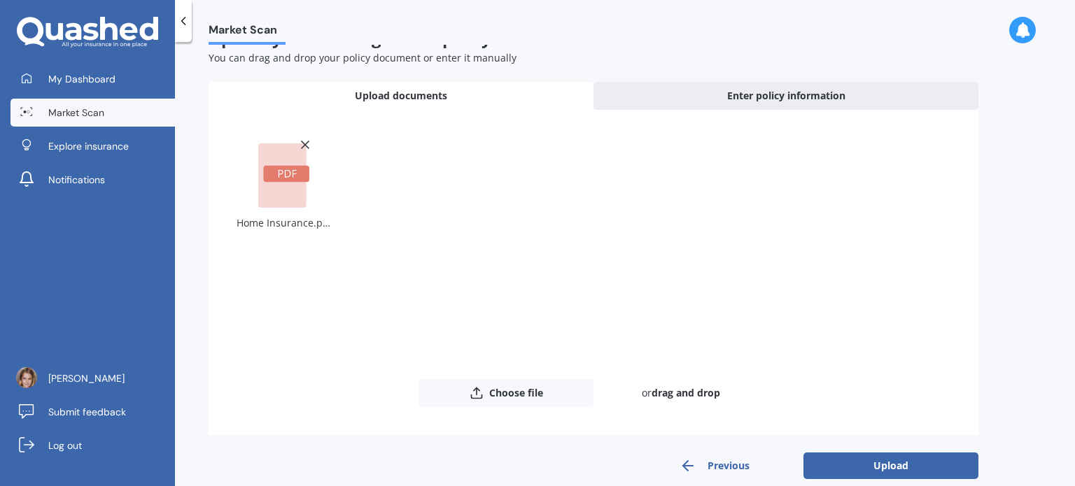
scroll to position [52, 0]
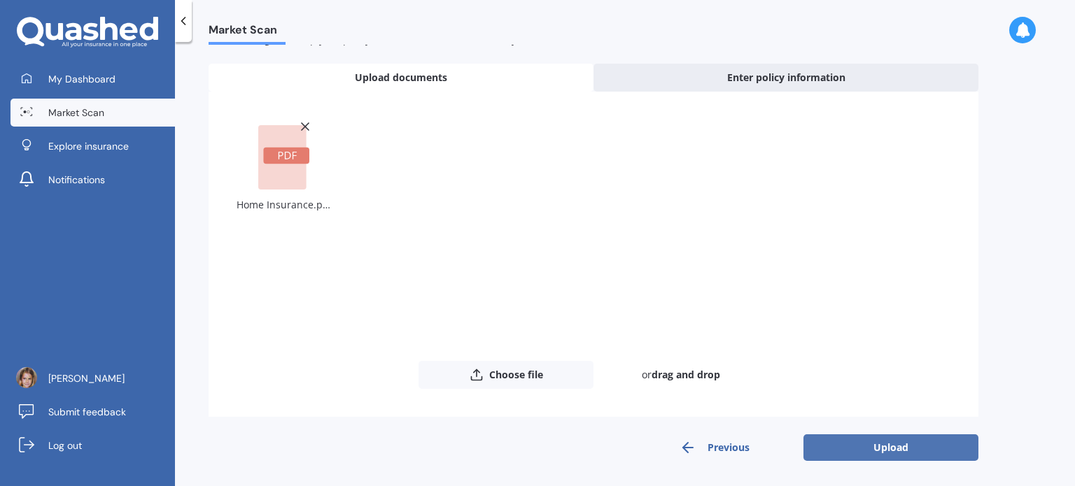
click at [884, 444] on button "Upload" at bounding box center [890, 448] width 175 height 27
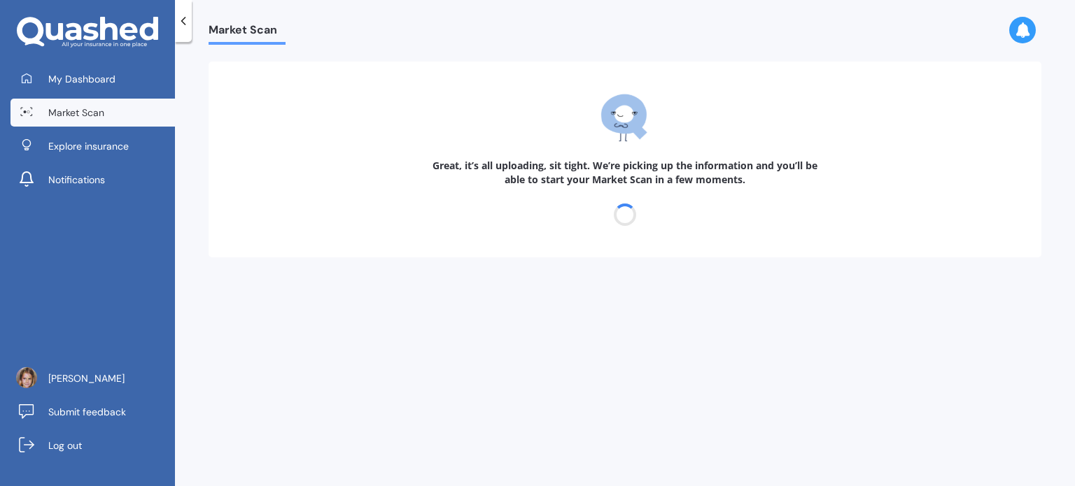
scroll to position [0, 0]
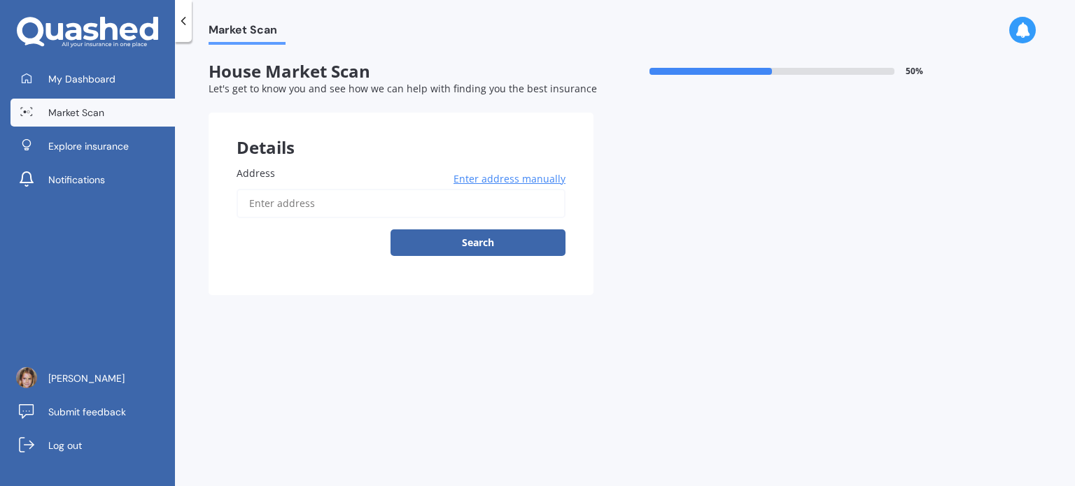
click at [274, 193] on input "Address" at bounding box center [401, 203] width 329 height 29
type input "1/86 Lagoon Way, West Harbour, Auckland 0618"
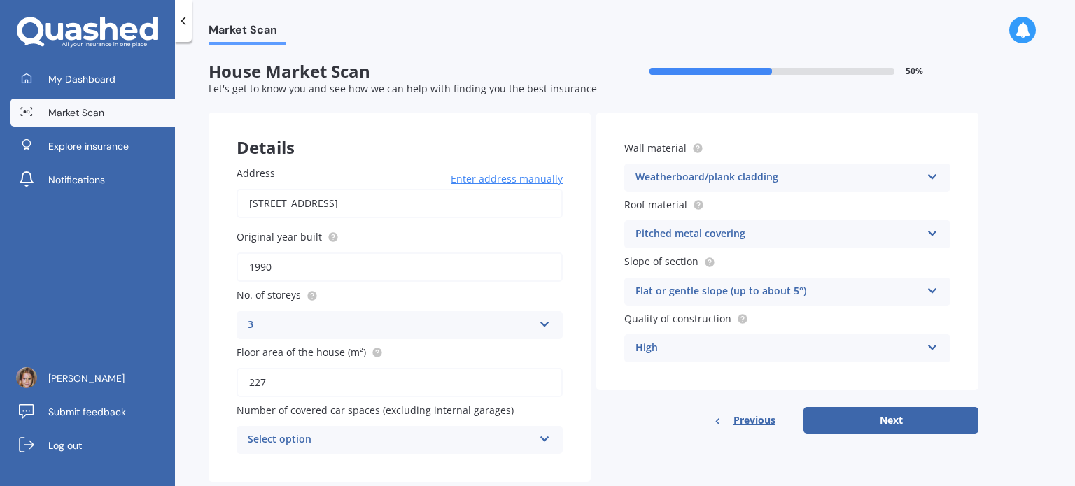
click at [803, 292] on div "Flat or gentle slope (up to about 5°)" at bounding box center [777, 291] width 285 height 17
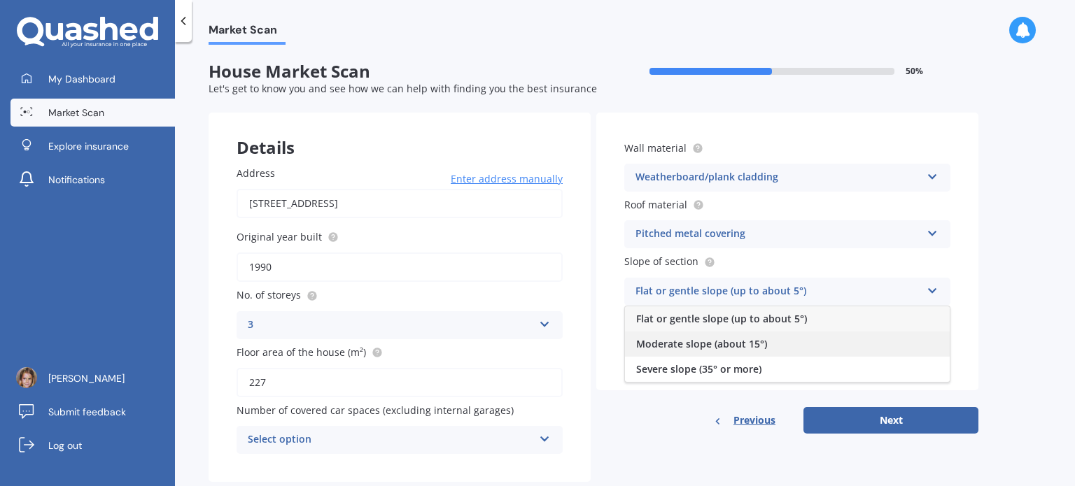
click at [740, 344] on span "Moderate slope (about 15°)" at bounding box center [701, 343] width 131 height 13
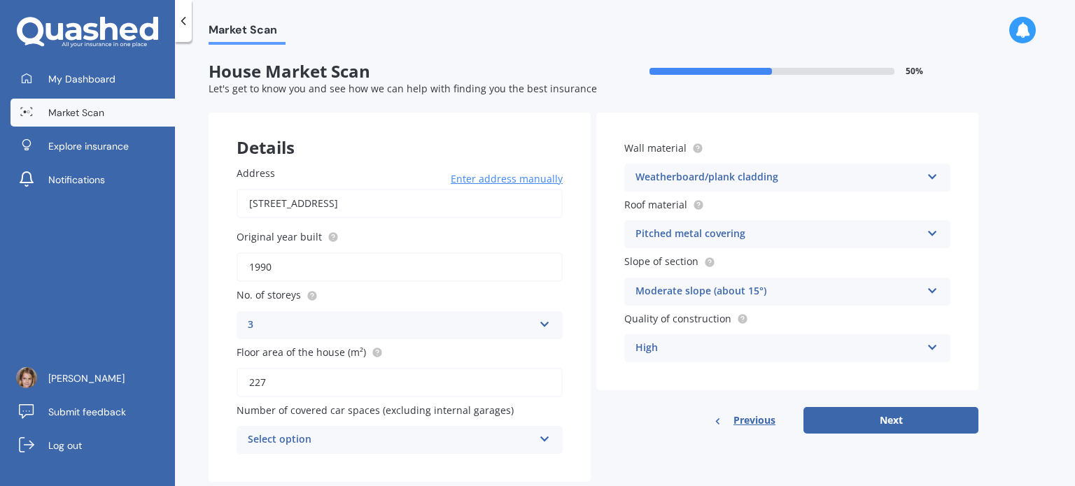
click at [802, 292] on div "Moderate slope (about 15°)" at bounding box center [777, 291] width 285 height 17
click at [803, 292] on div "Moderate slope (about 15°)" at bounding box center [777, 291] width 285 height 17
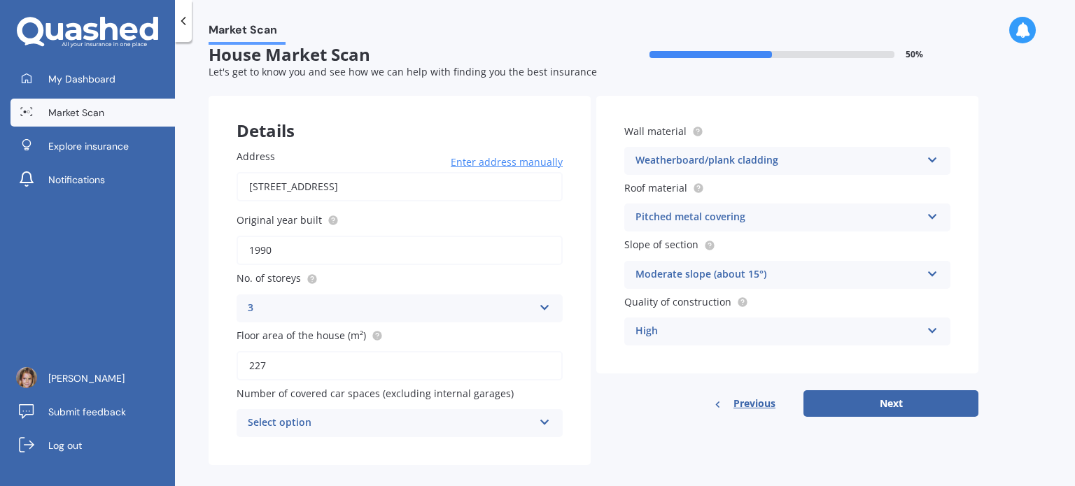
scroll to position [31, 0]
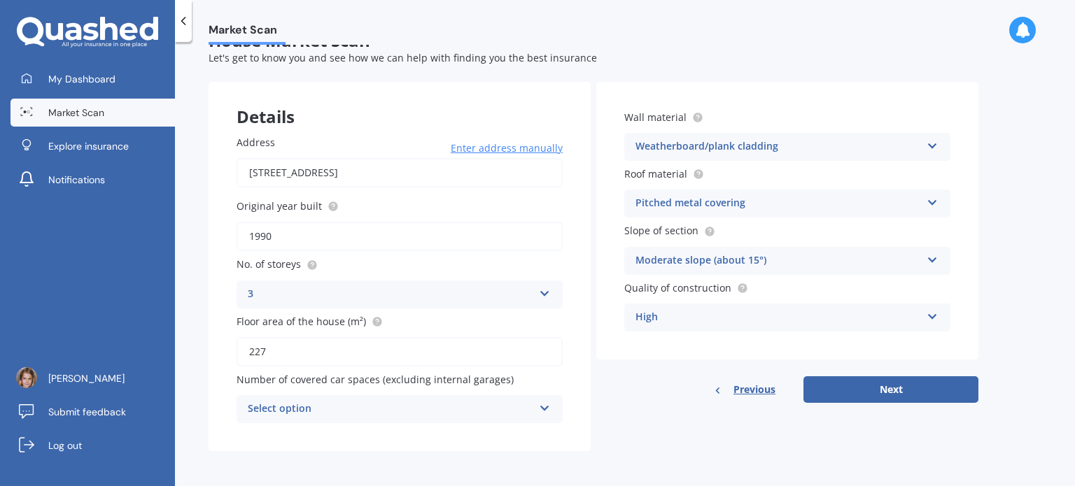
drag, startPoint x: 310, startPoint y: 402, endPoint x: 316, endPoint y: 398, distance: 7.6
click at [311, 403] on div "Select option" at bounding box center [390, 409] width 285 height 17
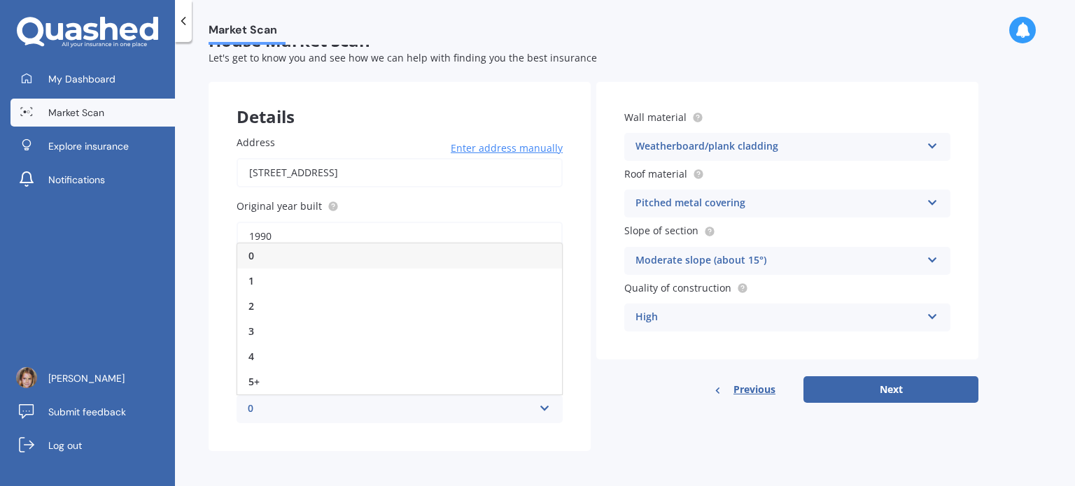
click at [289, 248] on div "0" at bounding box center [399, 256] width 325 height 25
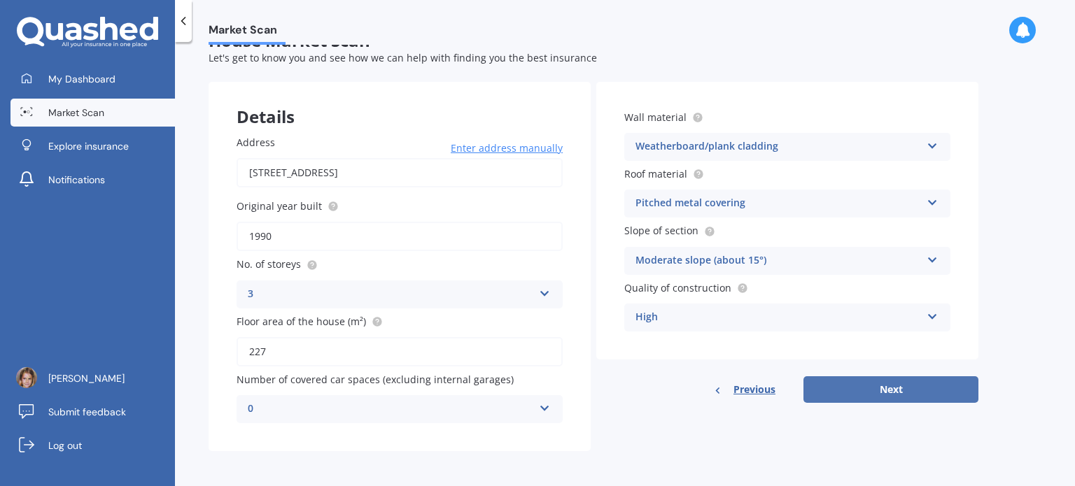
click at [891, 387] on button "Next" at bounding box center [890, 389] width 175 height 27
select select "17"
select select "08"
select select "1980"
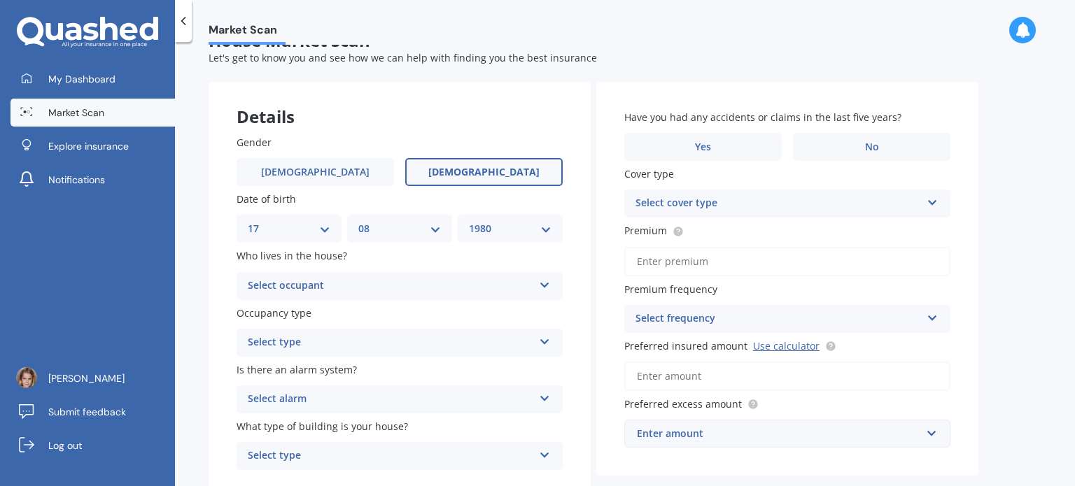
scroll to position [0, 0]
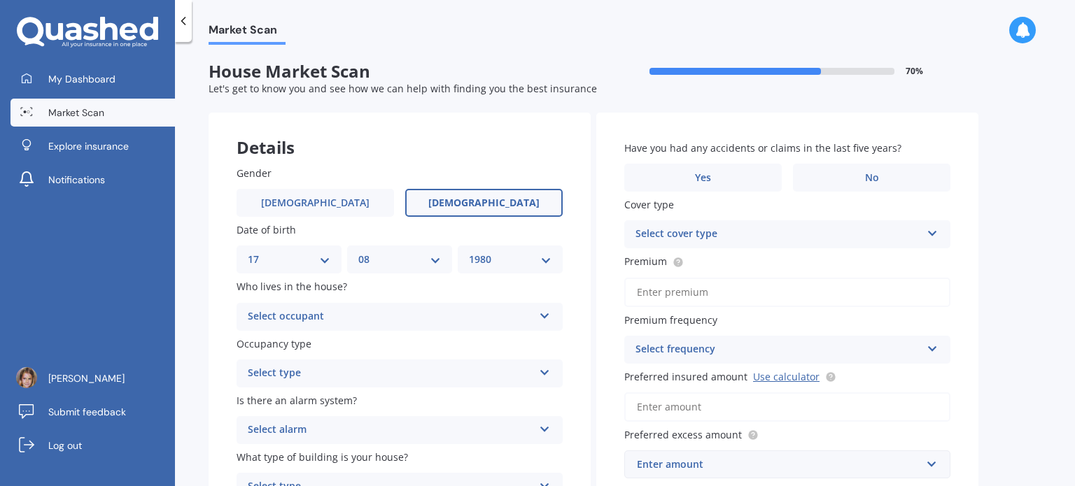
click at [310, 325] on div "Select occupant Owner Owner + Boarder" at bounding box center [400, 317] width 326 height 28
click at [288, 344] on div "Owner" at bounding box center [399, 344] width 325 height 25
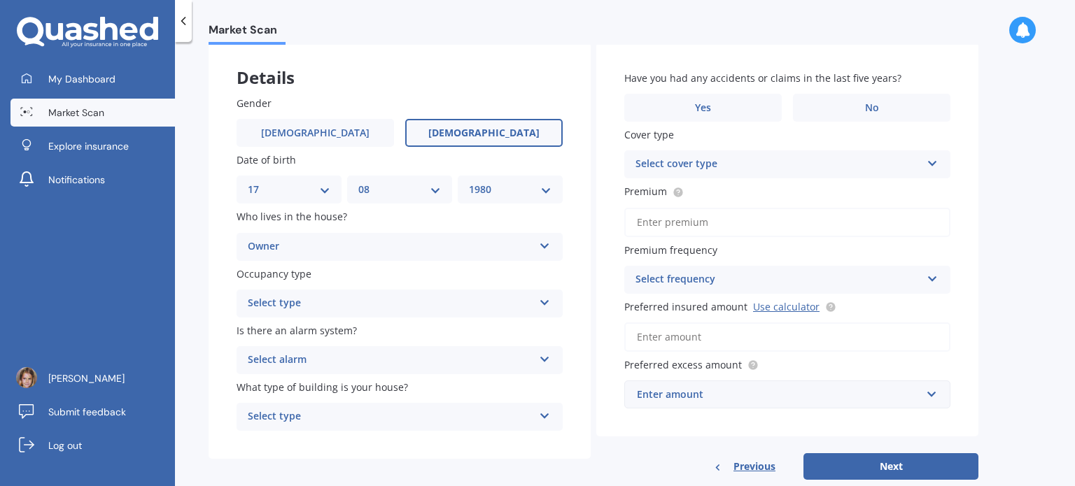
click at [277, 302] on div "Select type" at bounding box center [390, 303] width 285 height 17
click at [289, 327] on span "Permanent" at bounding box center [274, 330] width 53 height 13
click at [299, 358] on div "Select alarm" at bounding box center [390, 360] width 285 height 17
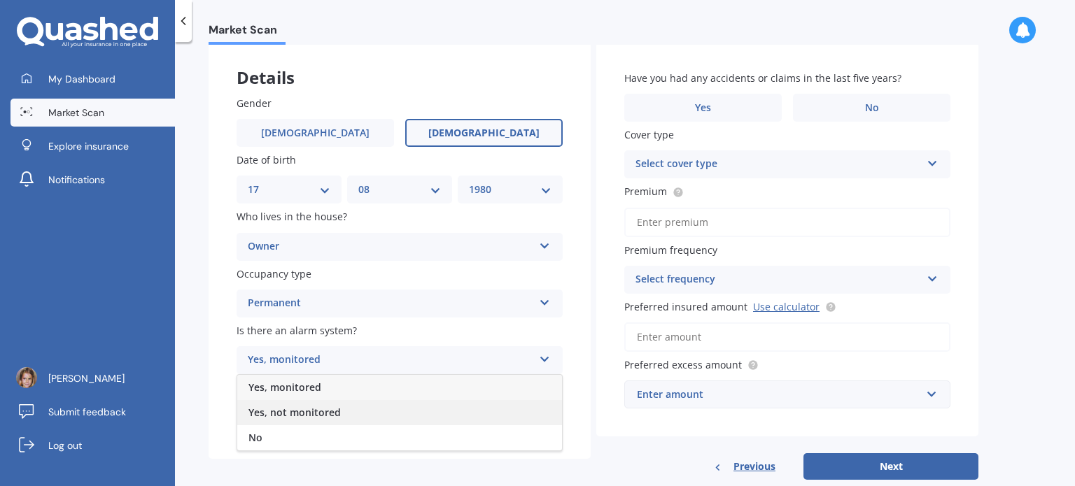
click at [297, 409] on span "Yes, not monitored" at bounding box center [294, 412] width 92 height 13
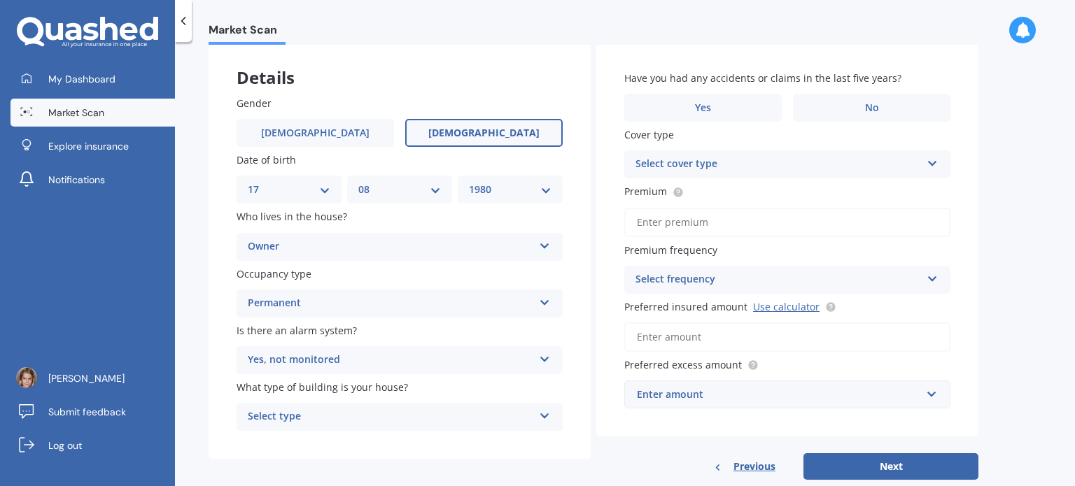
click at [312, 418] on div "Select type" at bounding box center [390, 417] width 285 height 17
click at [283, 330] on div "Freestanding" at bounding box center [399, 339] width 325 height 25
drag, startPoint x: 814, startPoint y: 102, endPoint x: 814, endPoint y: 111, distance: 9.1
click at [814, 105] on label "No" at bounding box center [871, 108] width 157 height 28
click at [0, 0] on input "No" at bounding box center [0, 0] width 0 height 0
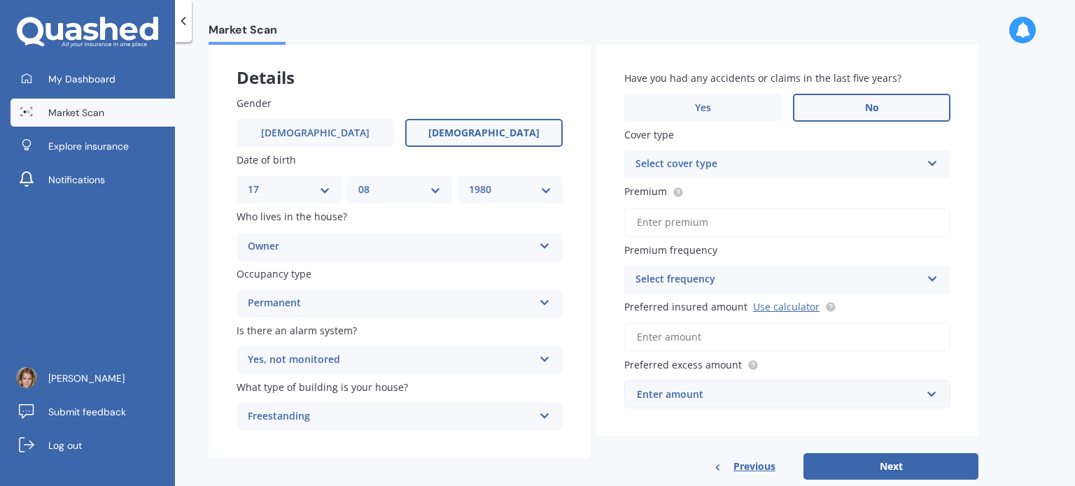
click at [675, 165] on div "Select cover type" at bounding box center [777, 164] width 285 height 17
drag, startPoint x: 669, startPoint y: 162, endPoint x: 670, endPoint y: 153, distance: 8.5
click at [669, 161] on div "High" at bounding box center [777, 164] width 285 height 17
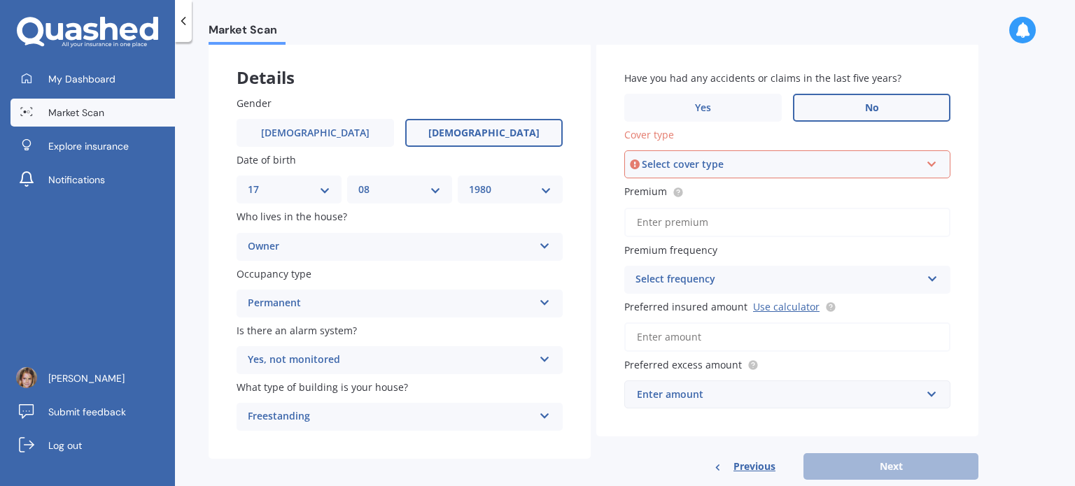
click at [680, 167] on div "Select cover type" at bounding box center [781, 164] width 278 height 15
click at [658, 190] on div "High" at bounding box center [787, 190] width 323 height 25
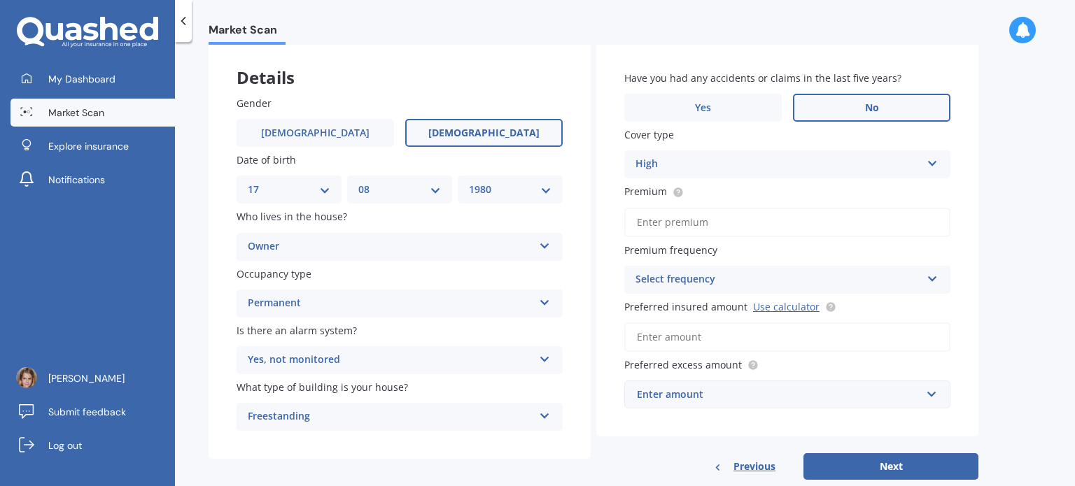
click at [789, 169] on div "High" at bounding box center [777, 164] width 285 height 17
click at [784, 164] on div "High" at bounding box center [777, 164] width 285 height 17
click at [668, 277] on div "Select frequency" at bounding box center [777, 279] width 285 height 17
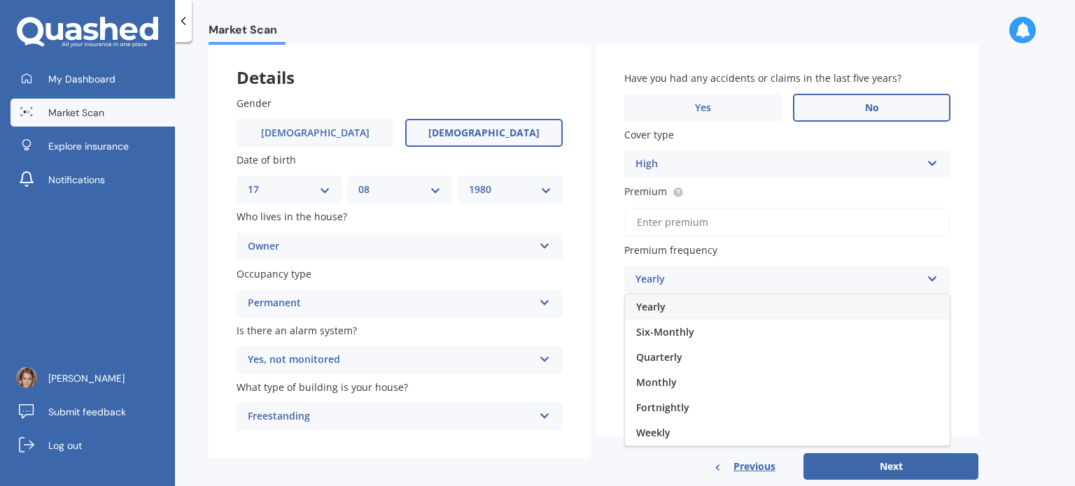
click at [669, 302] on div "Yearly" at bounding box center [787, 307] width 325 height 25
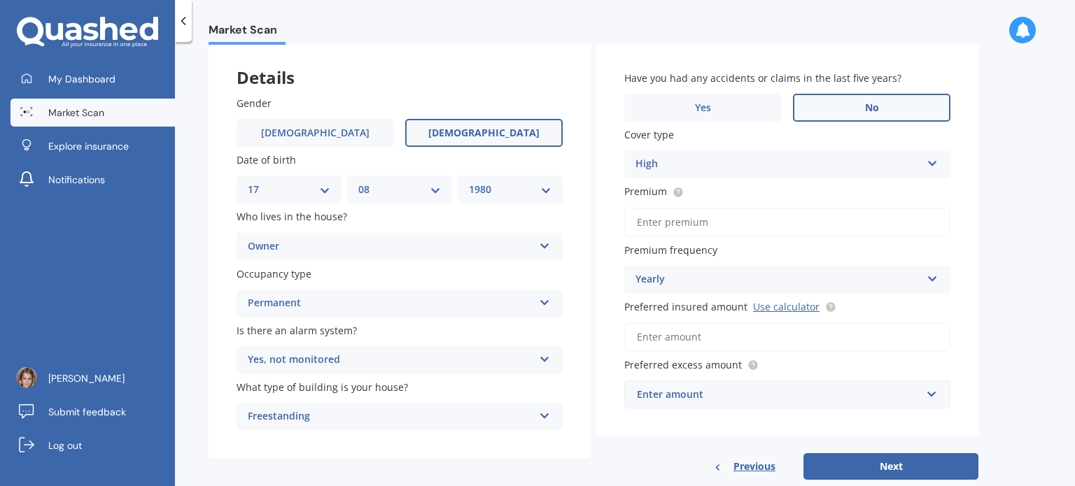
click at [654, 341] on input "Preferred insured amount Use calculator" at bounding box center [787, 337] width 326 height 29
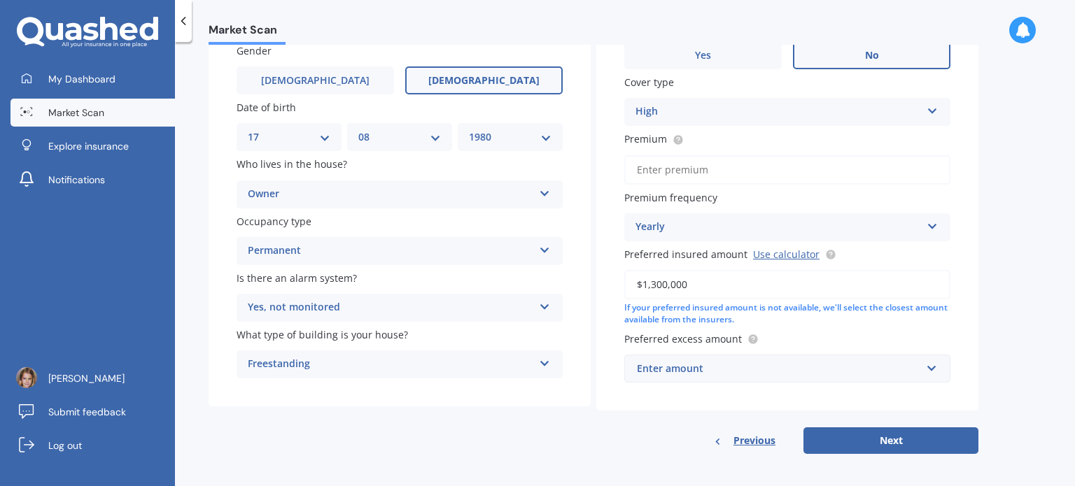
scroll to position [126, 0]
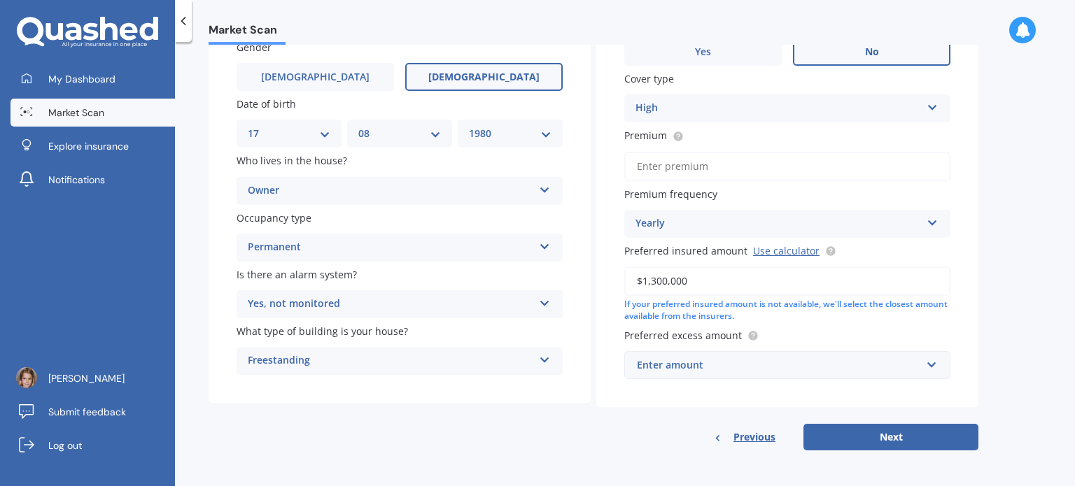
type input "$1,300,000"
click at [699, 368] on div "Enter amount" at bounding box center [779, 365] width 284 height 15
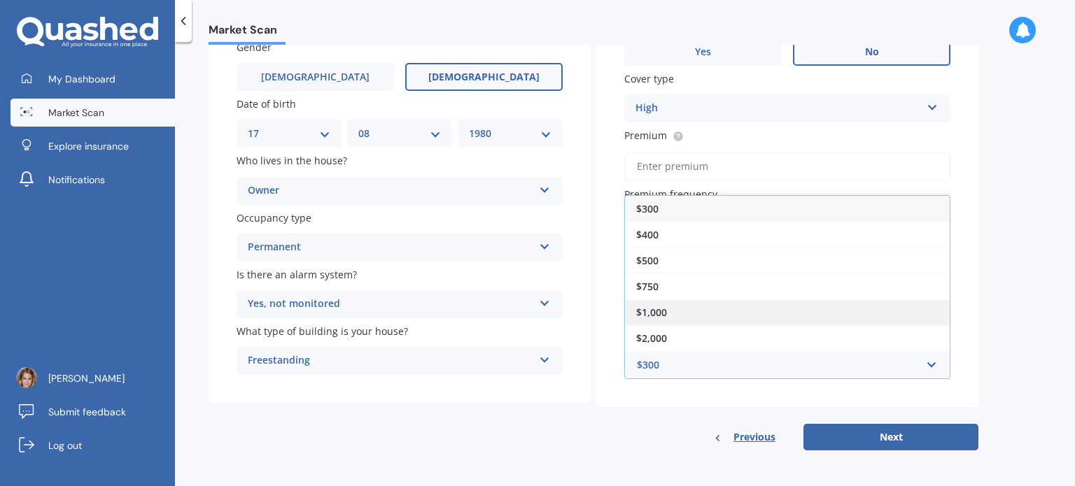
click at [654, 308] on span "$1,000" at bounding box center [651, 312] width 31 height 13
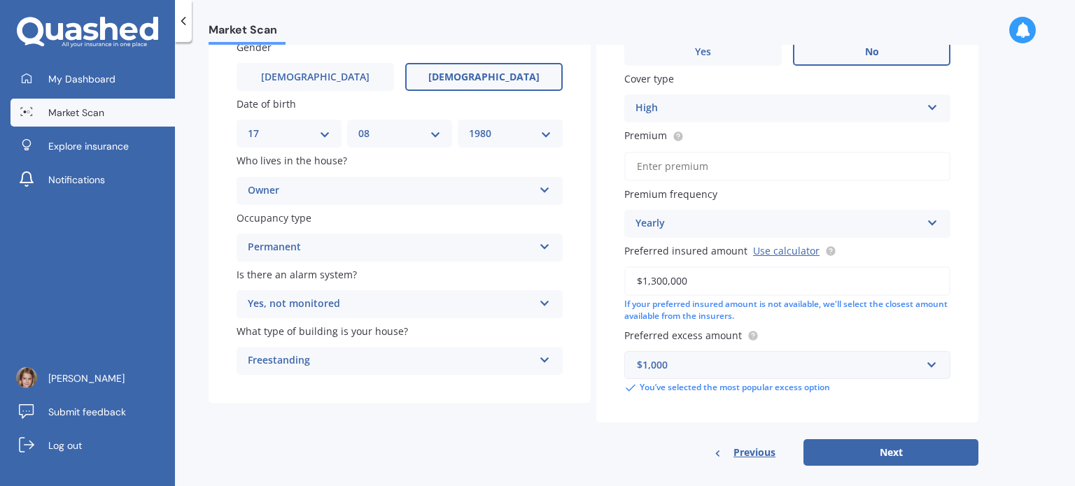
click at [665, 103] on div "High" at bounding box center [777, 108] width 285 height 17
click at [666, 100] on div "High" at bounding box center [777, 108] width 285 height 17
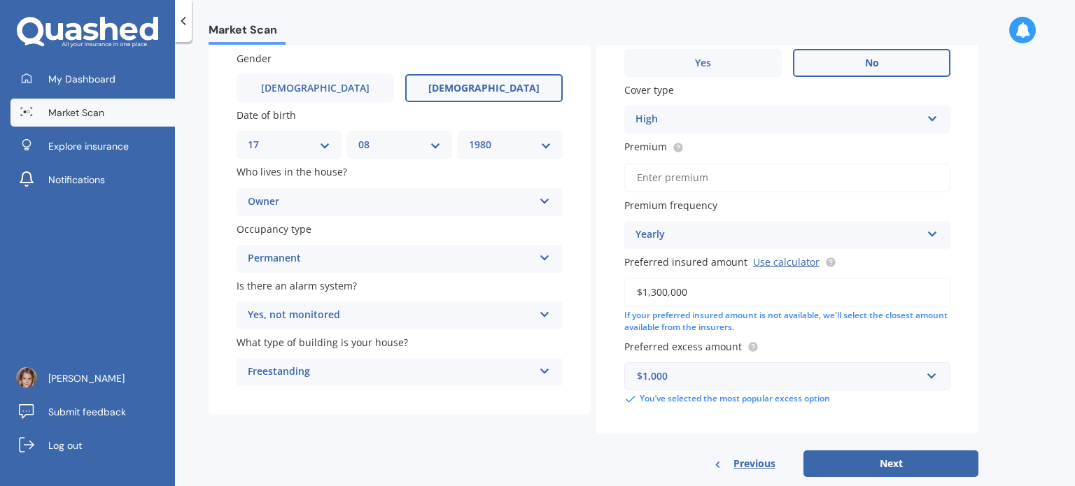
scroll to position [141, 0]
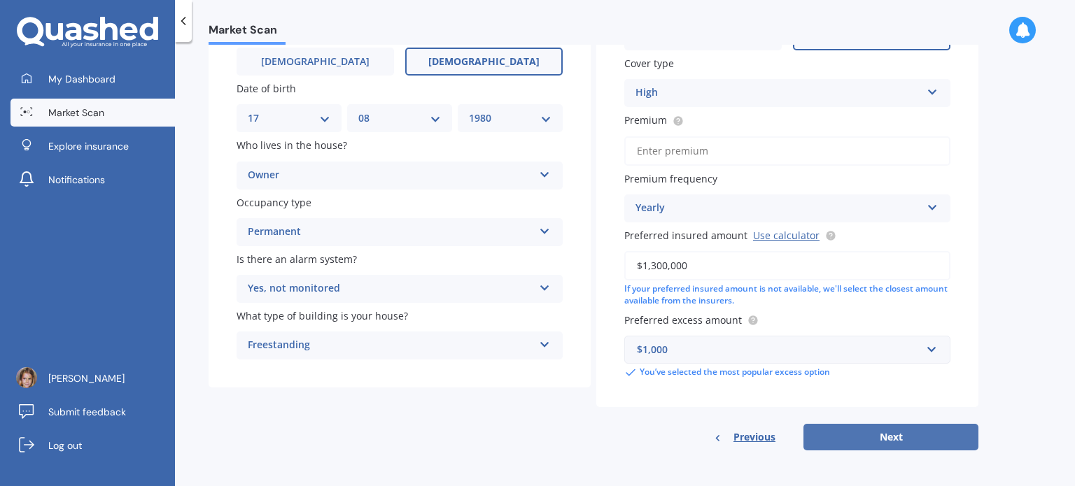
click at [888, 442] on button "Next" at bounding box center [890, 437] width 175 height 27
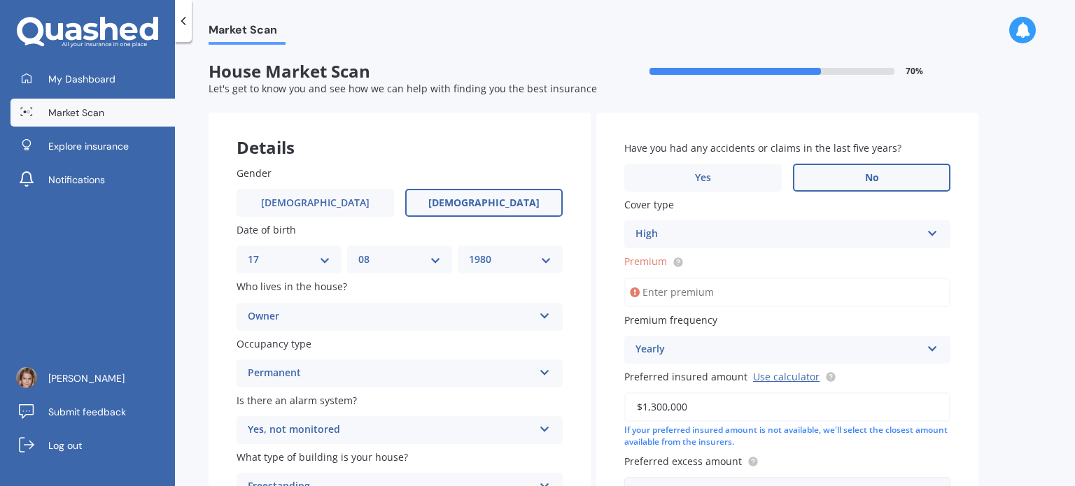
scroll to position [0, 0]
click at [661, 297] on input "Premium" at bounding box center [787, 292] width 326 height 29
click at [663, 290] on input "Premium" at bounding box center [787, 292] width 326 height 29
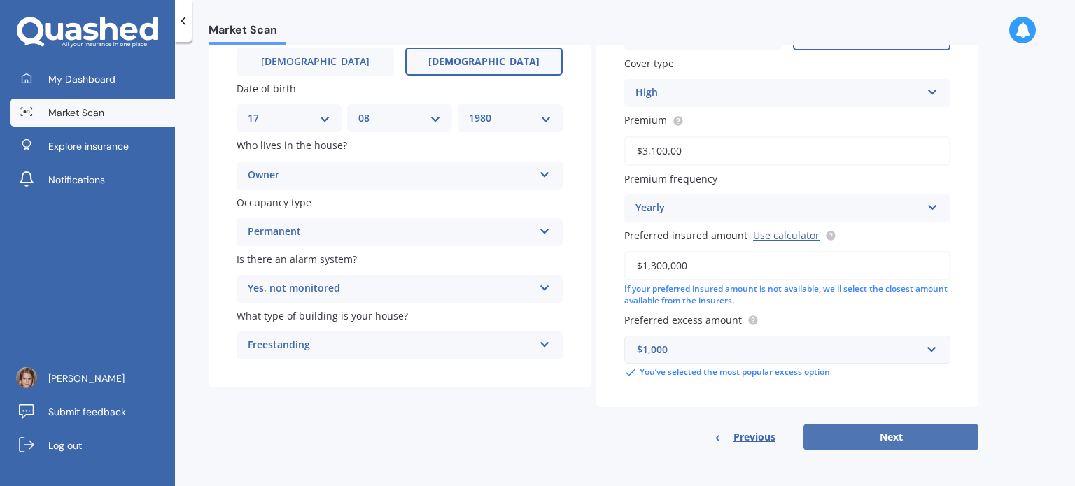
type input "$3,100.00"
click at [883, 434] on button "Next" at bounding box center [890, 437] width 175 height 27
select select "17"
select select "08"
select select "1980"
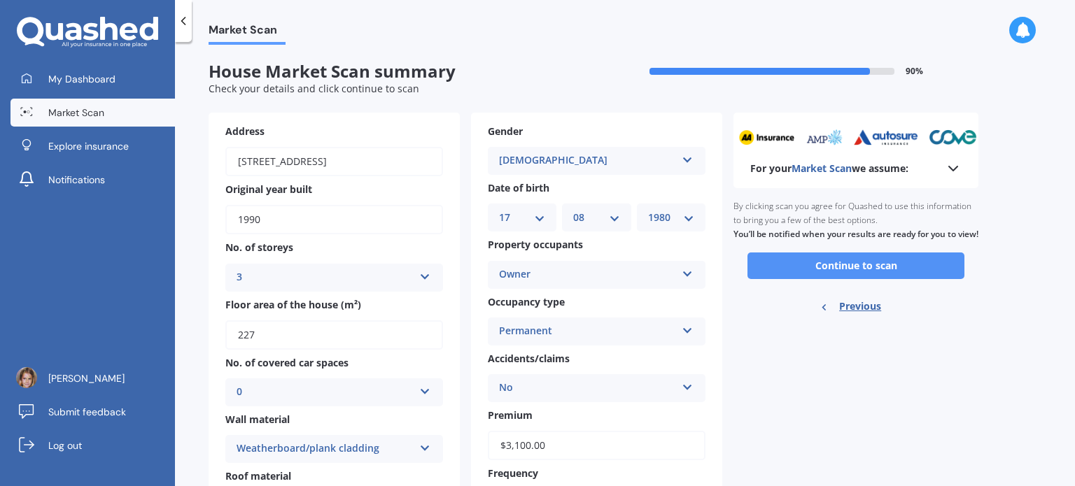
click at [847, 279] on button "Continue to scan" at bounding box center [855, 266] width 217 height 27
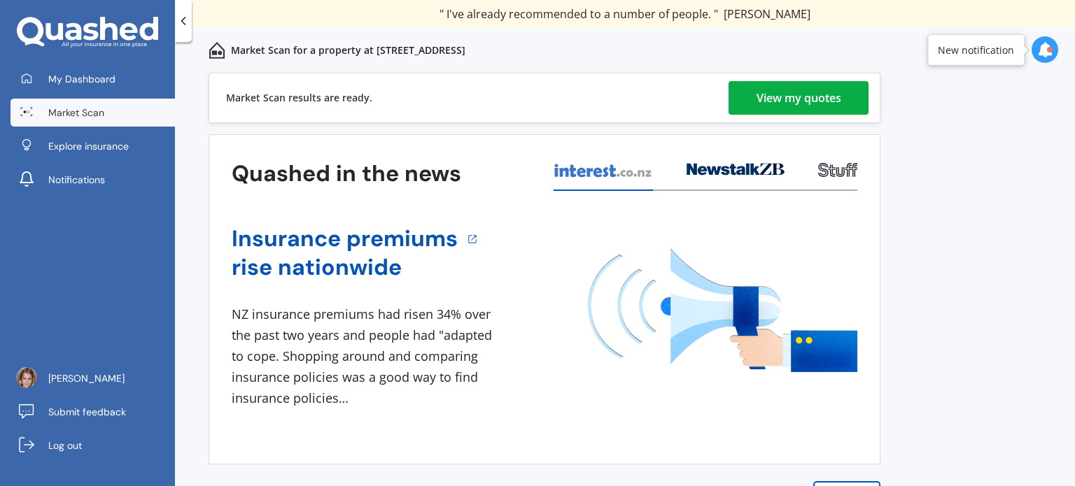
click at [839, 99] on div "View my quotes" at bounding box center [798, 98] width 85 height 34
